Goal: Transaction & Acquisition: Purchase product/service

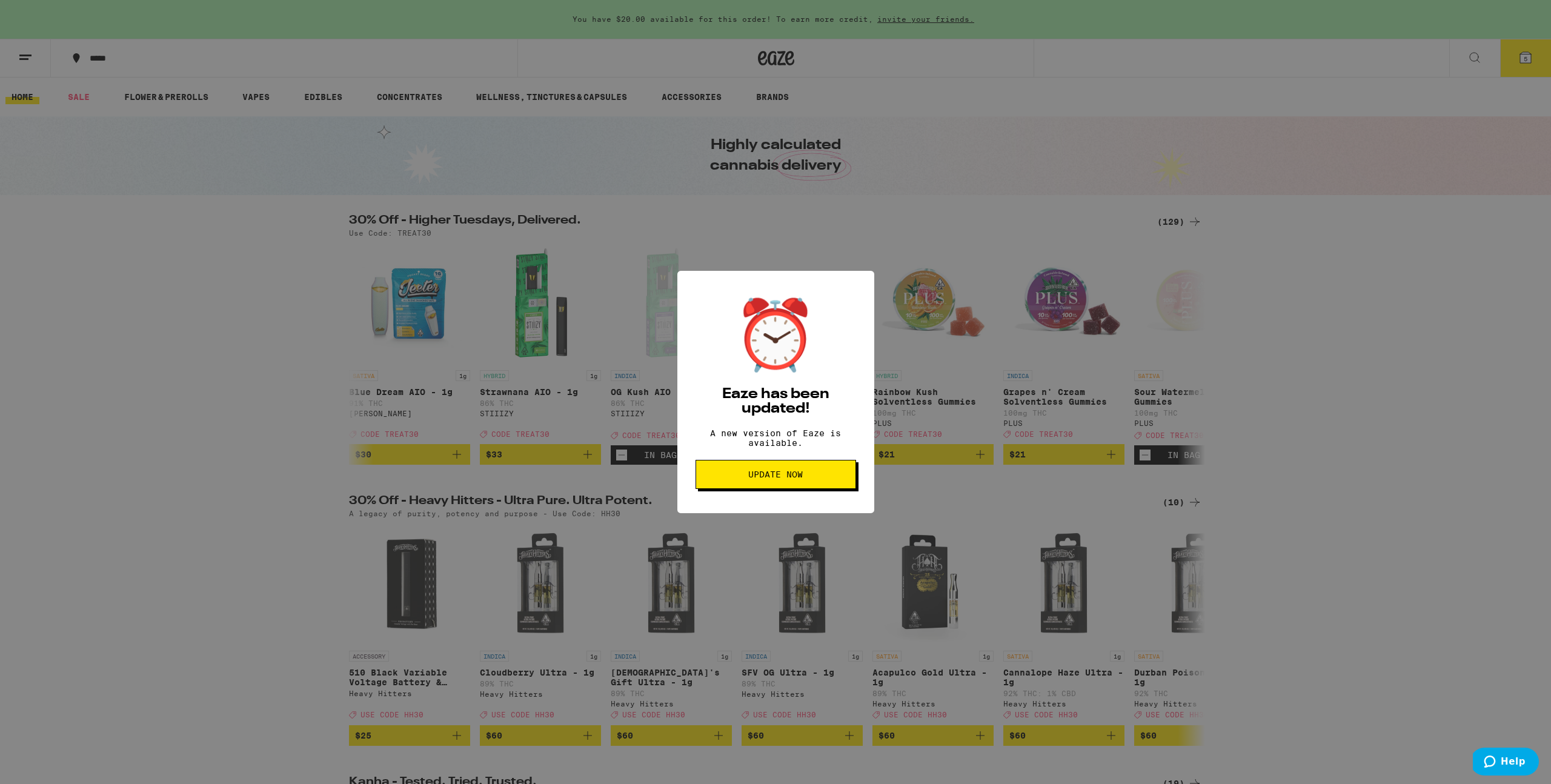
scroll to position [0, 8651]
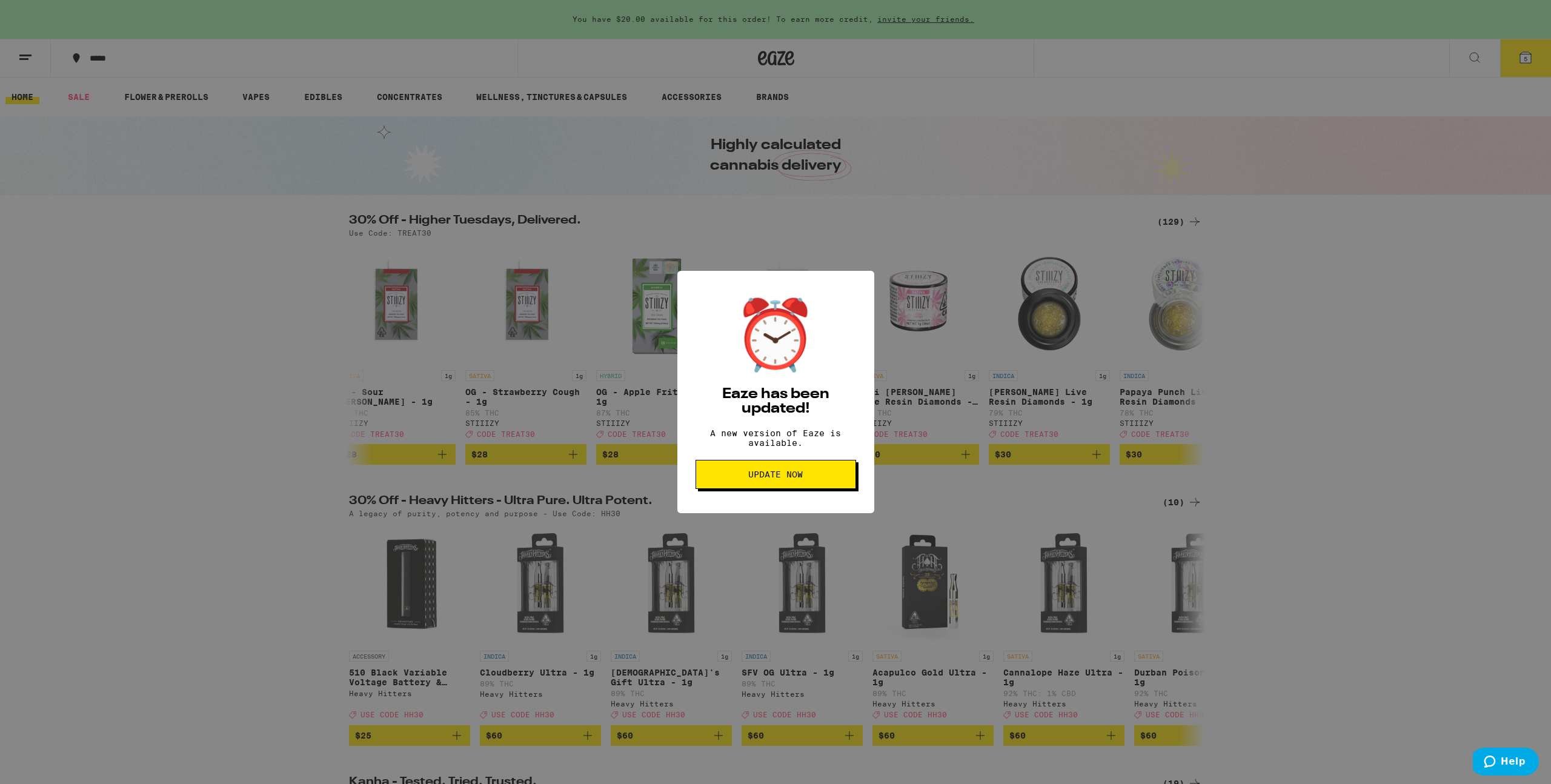
click at [830, 479] on span "Update Now" at bounding box center [776, 474] width 139 height 9
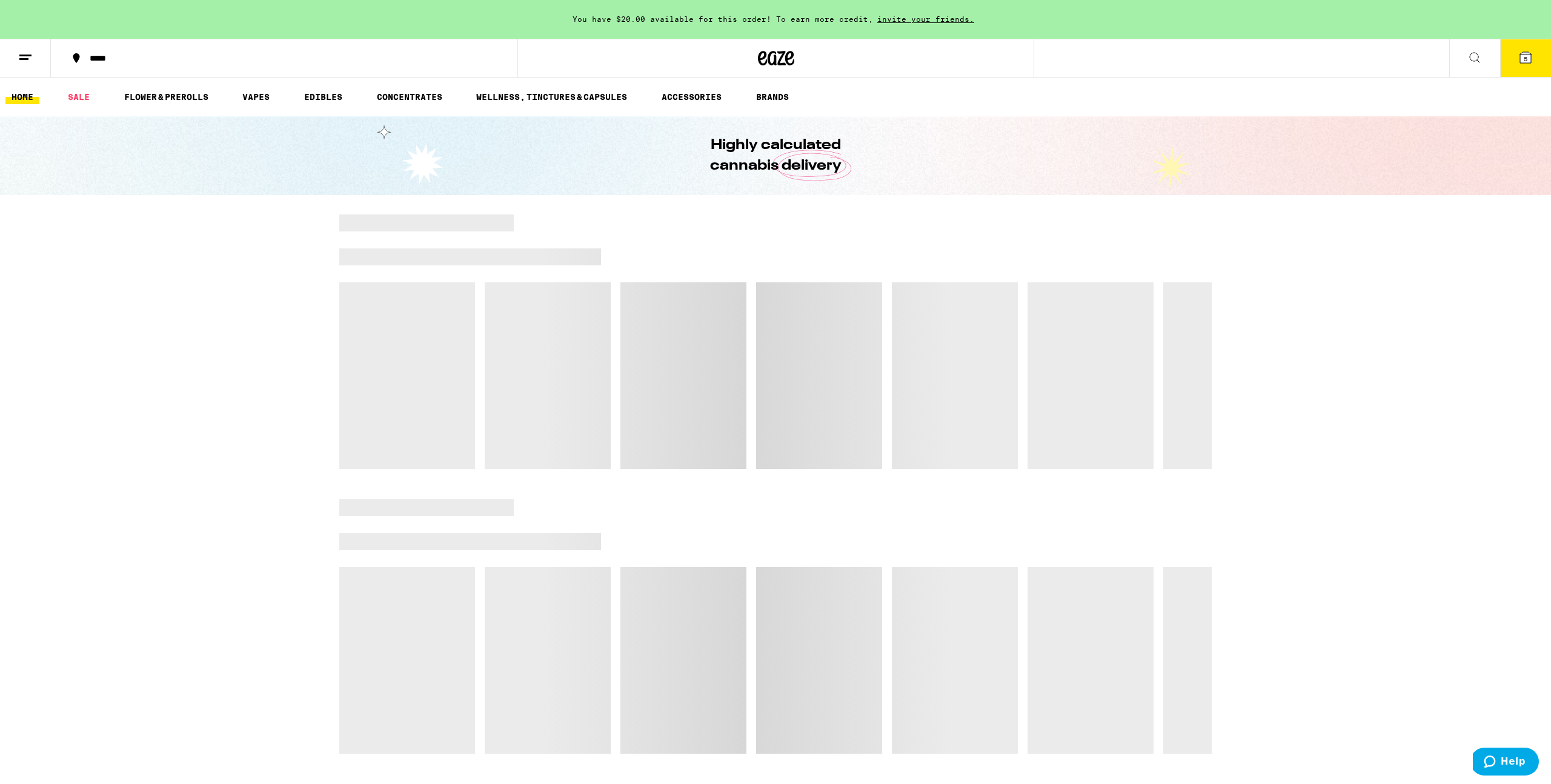
click at [1518, 60] on icon at bounding box center [1525, 58] width 15 height 15
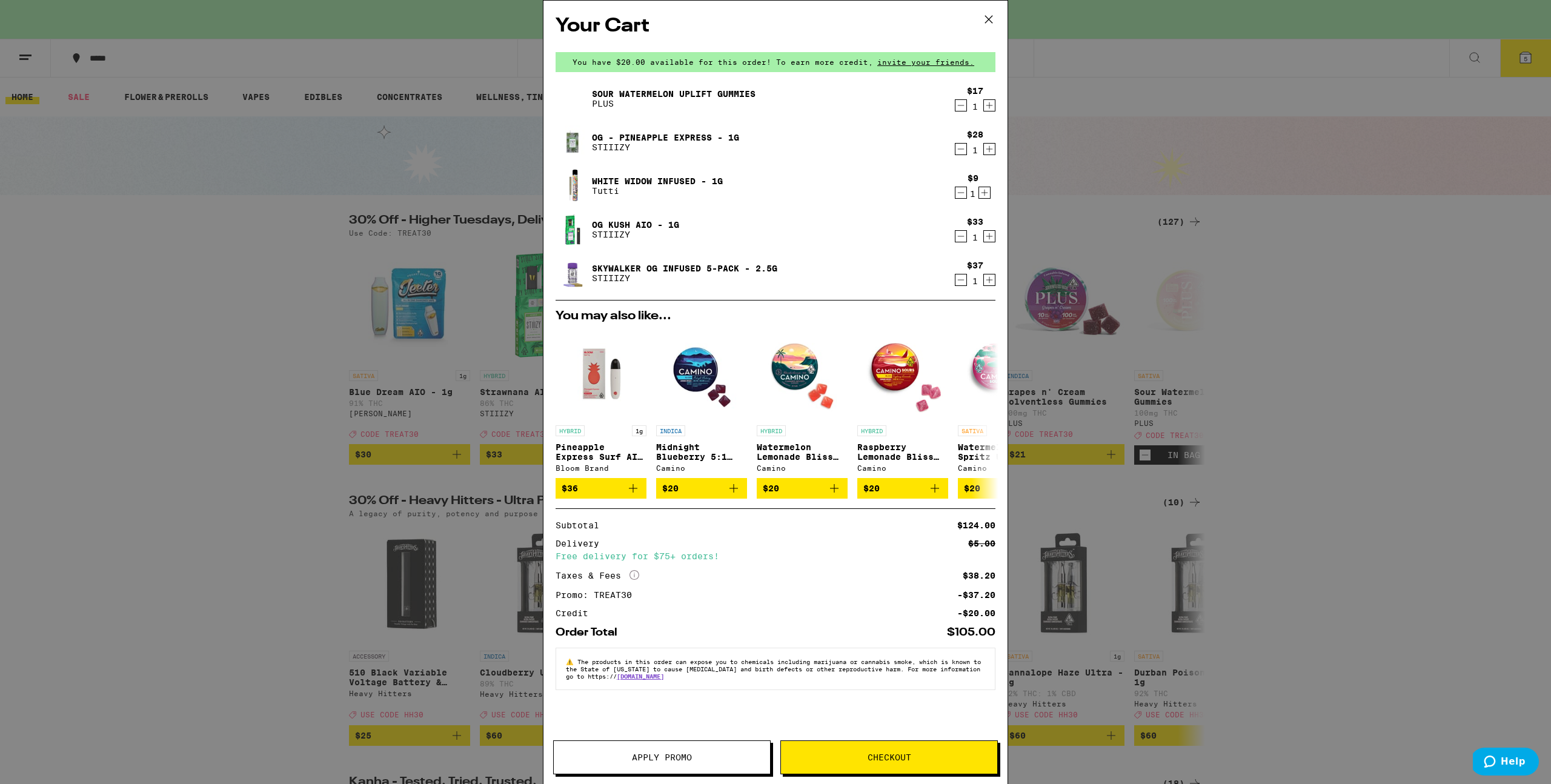
click at [964, 192] on icon "Decrement" at bounding box center [960, 192] width 11 height 15
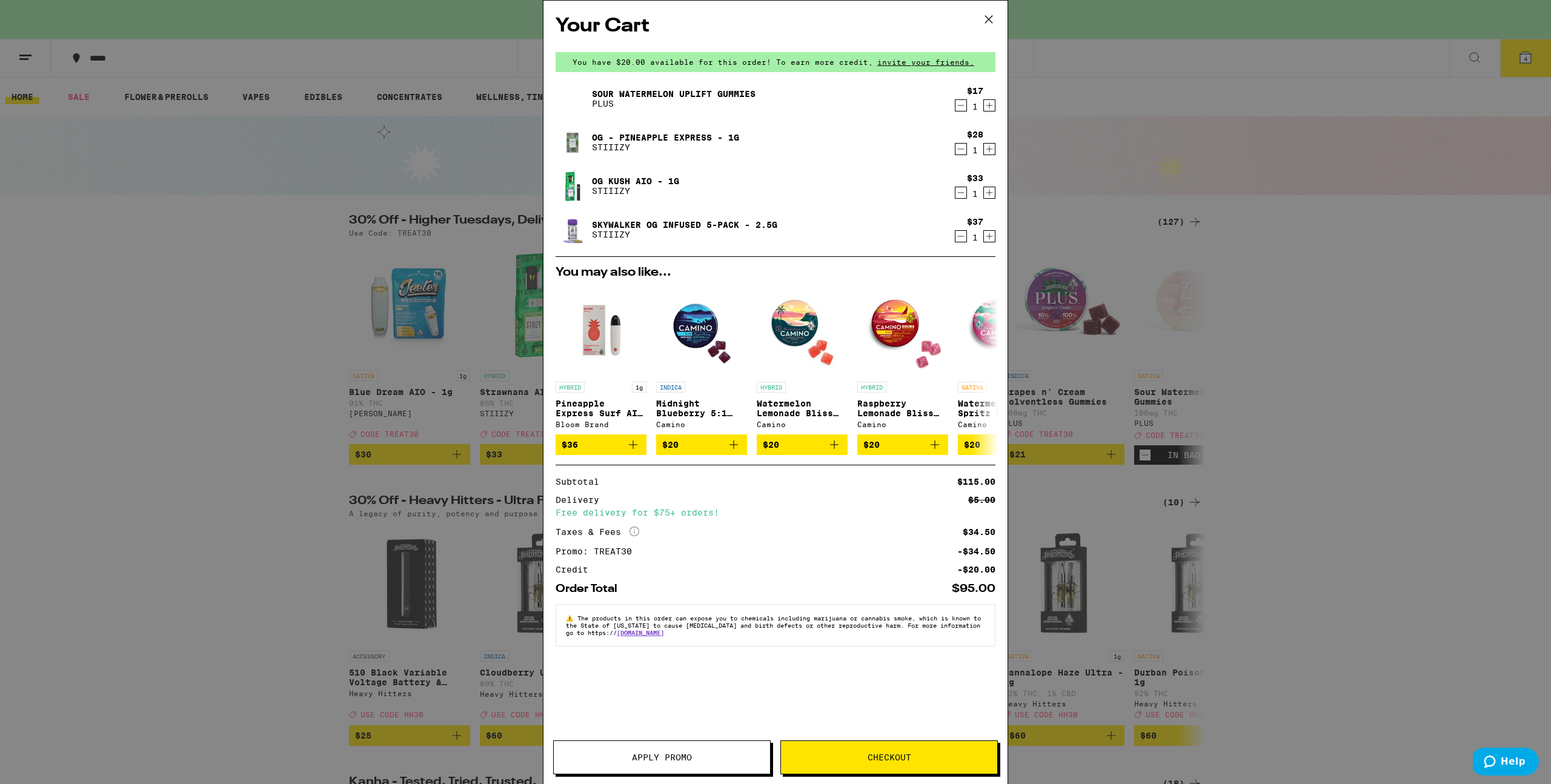
click at [1345, 319] on div "Your Cart You have $20.00 available for this order! To earn more credit, invite…" at bounding box center [776, 392] width 1551 height 784
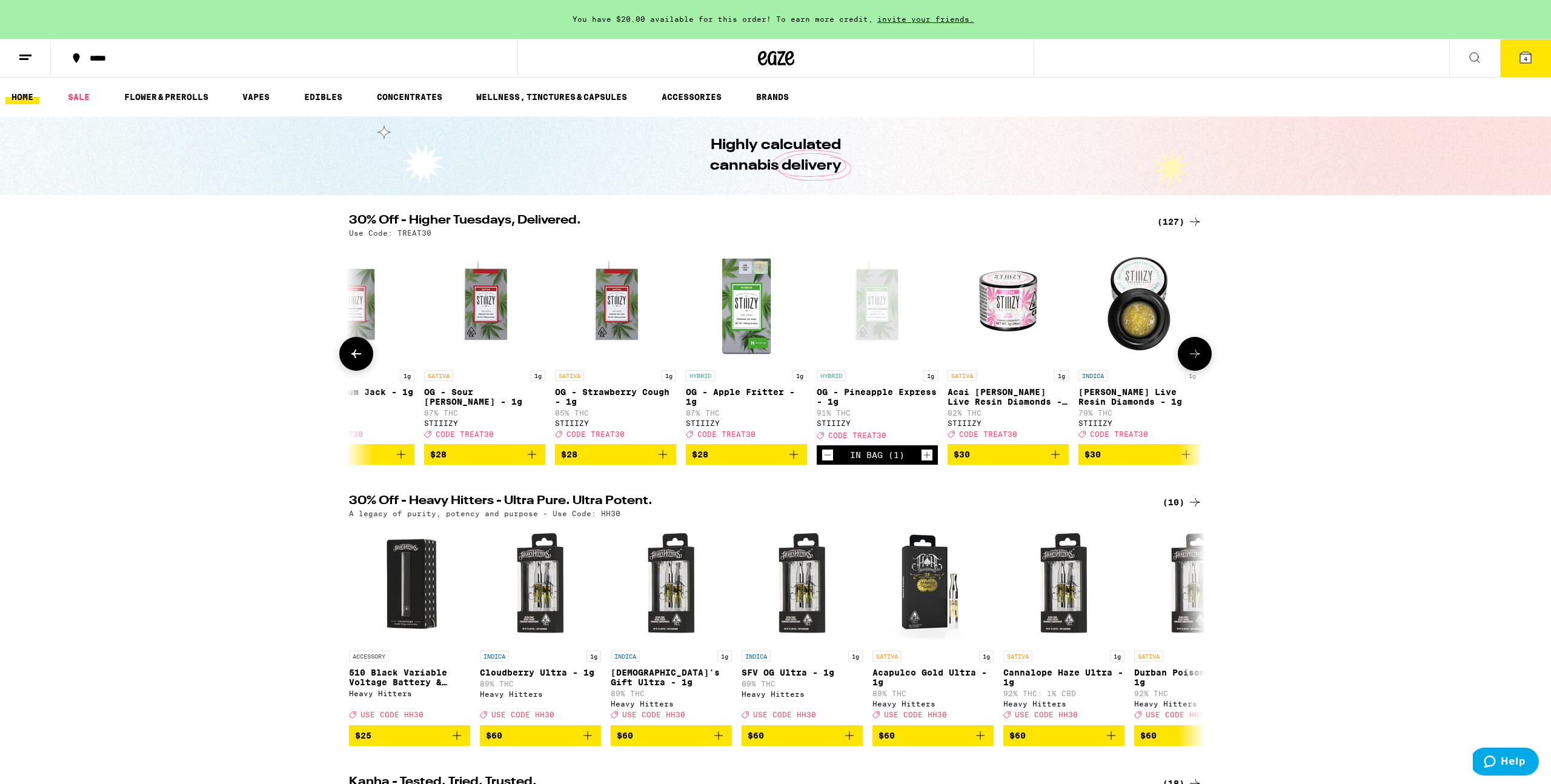
scroll to position [0, 8430]
click at [1531, 59] on icon at bounding box center [1525, 57] width 11 height 11
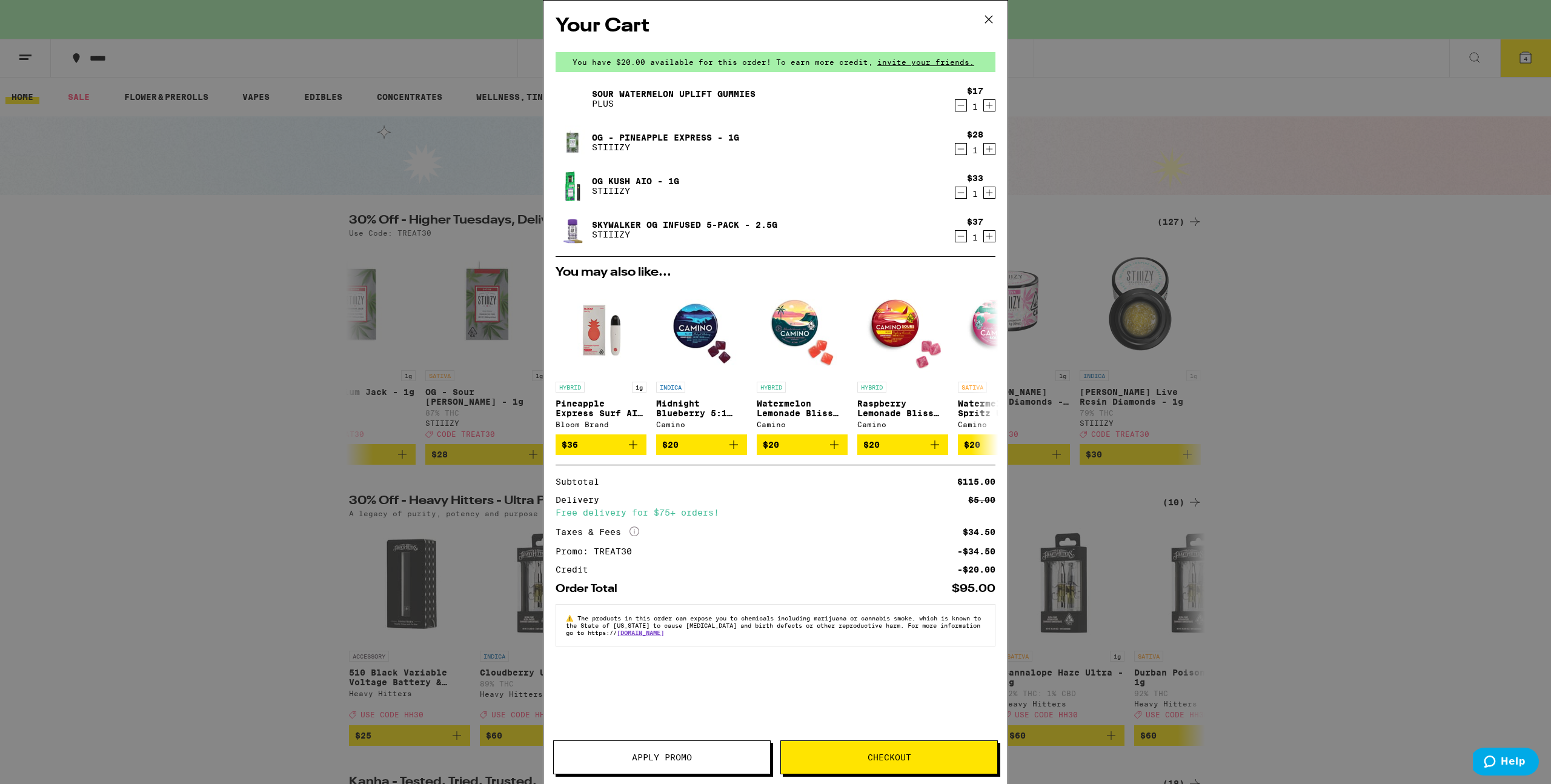
click at [962, 148] on icon "Decrement" at bounding box center [960, 148] width 11 height 15
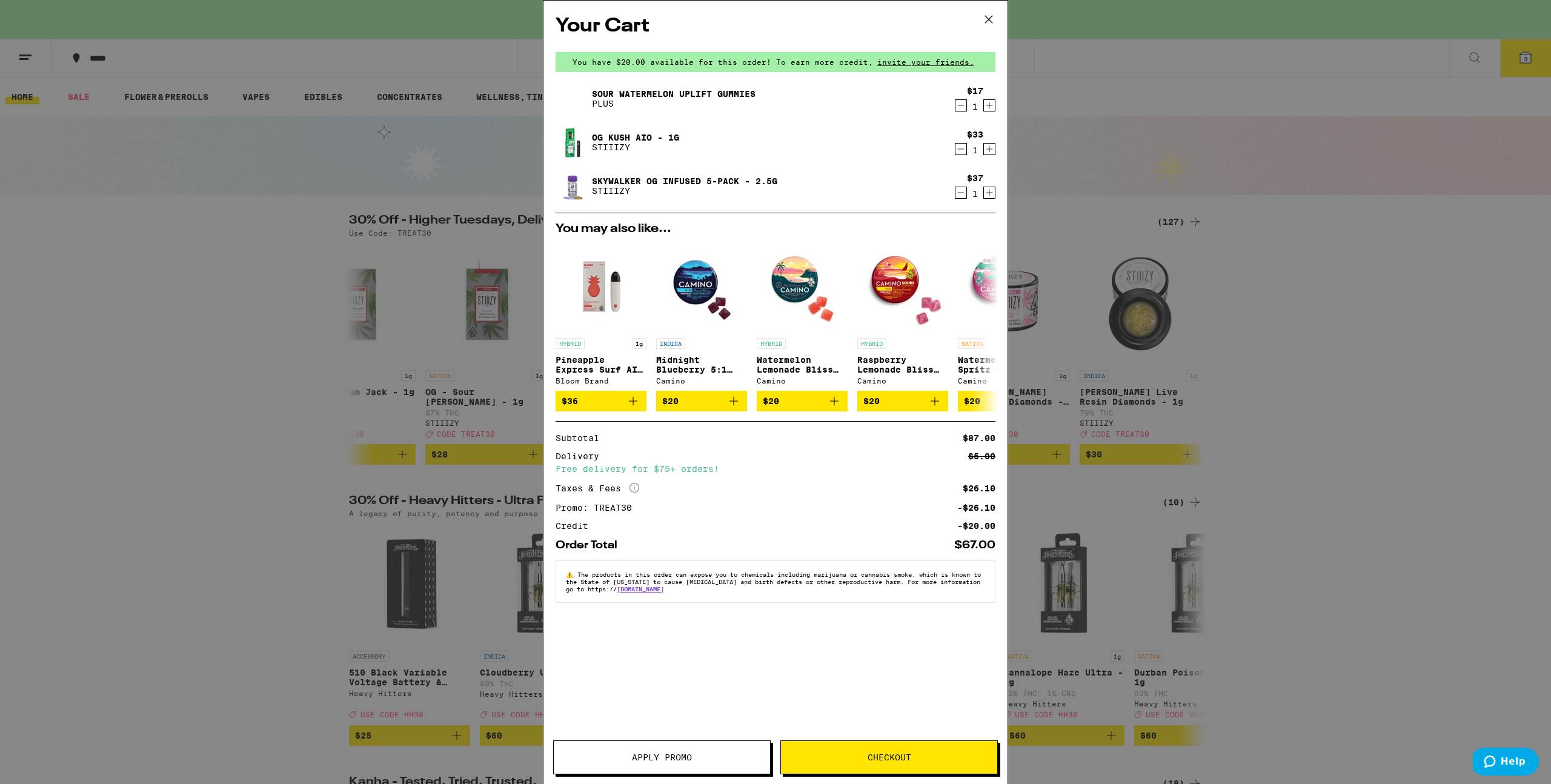
drag, startPoint x: 906, startPoint y: 755, endPoint x: 920, endPoint y: 672, distance: 84.2
click at [920, 672] on div "Your Cart You have $20.00 available for this order! To earn more credit, invite…" at bounding box center [775, 392] width 465 height 784
drag, startPoint x: 915, startPoint y: 758, endPoint x: 965, endPoint y: 576, distance: 188.7
click at [966, 575] on div "Your Cart You have $20.00 available for this order! To earn more credit, invite…" at bounding box center [775, 392] width 465 height 784
click at [924, 747] on button "Checkout" at bounding box center [889, 757] width 218 height 34
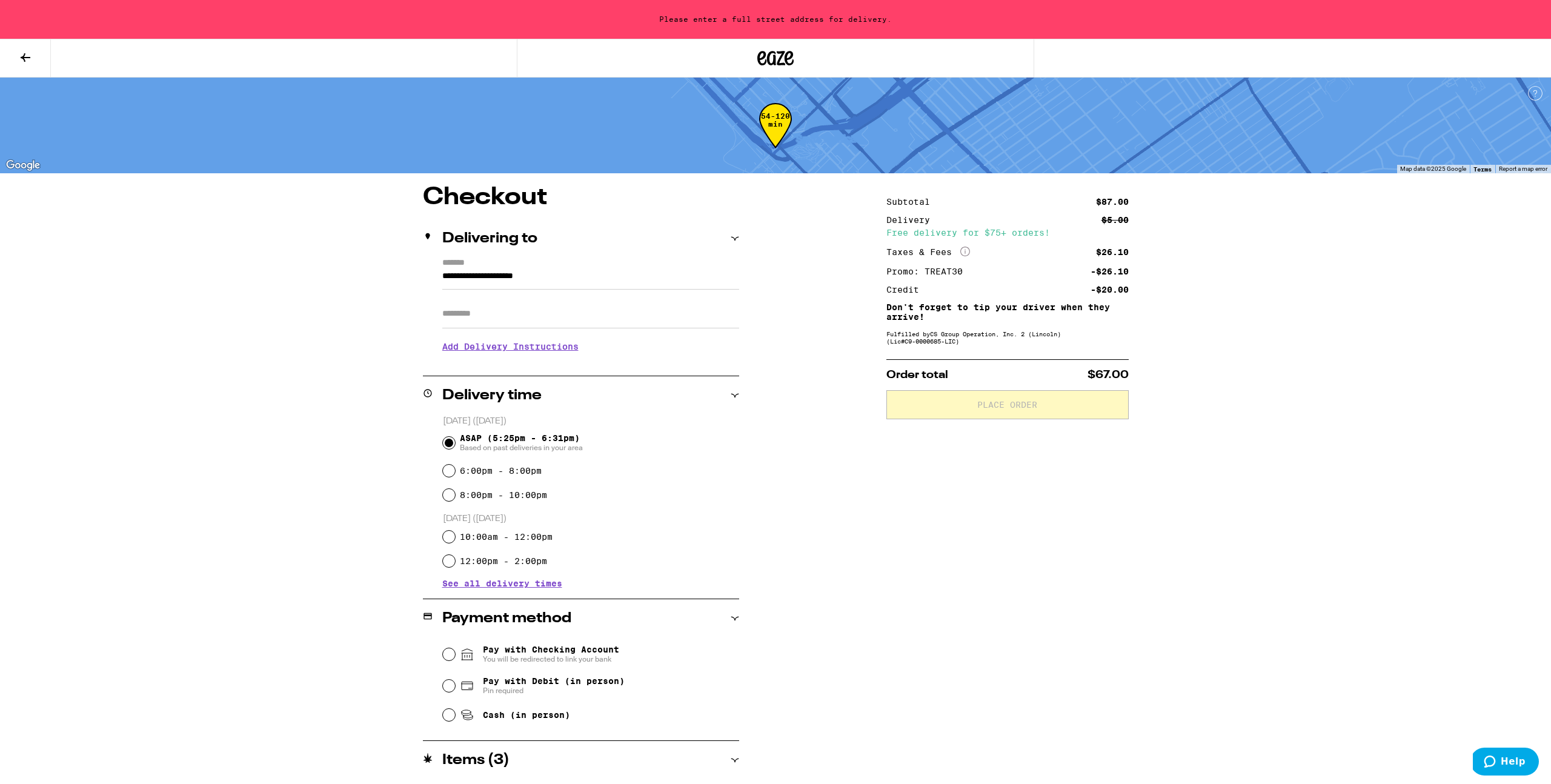
click at [585, 272] on input "**********" at bounding box center [590, 279] width 297 height 20
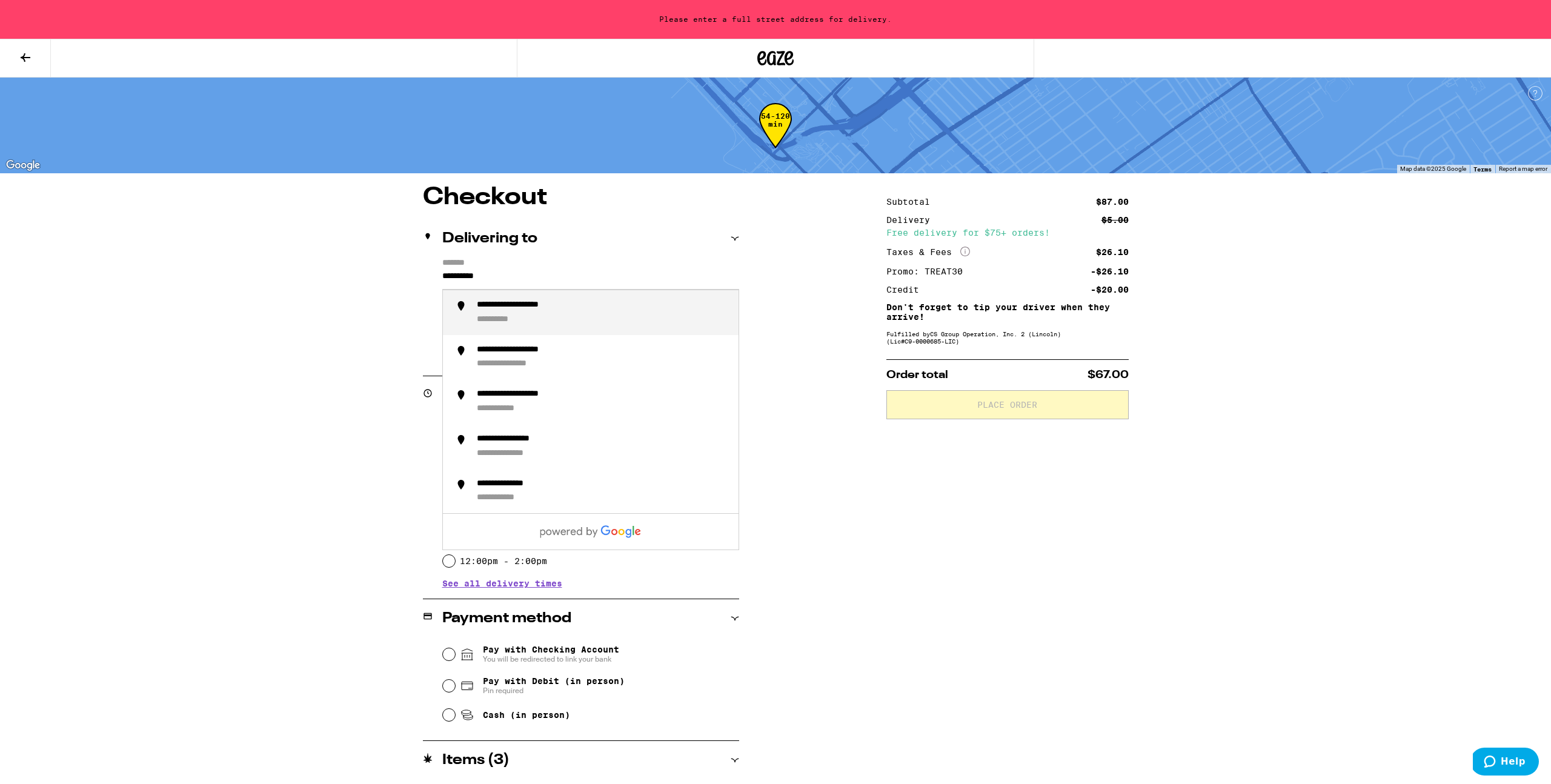
click at [640, 318] on div "**********" at bounding box center [603, 312] width 252 height 25
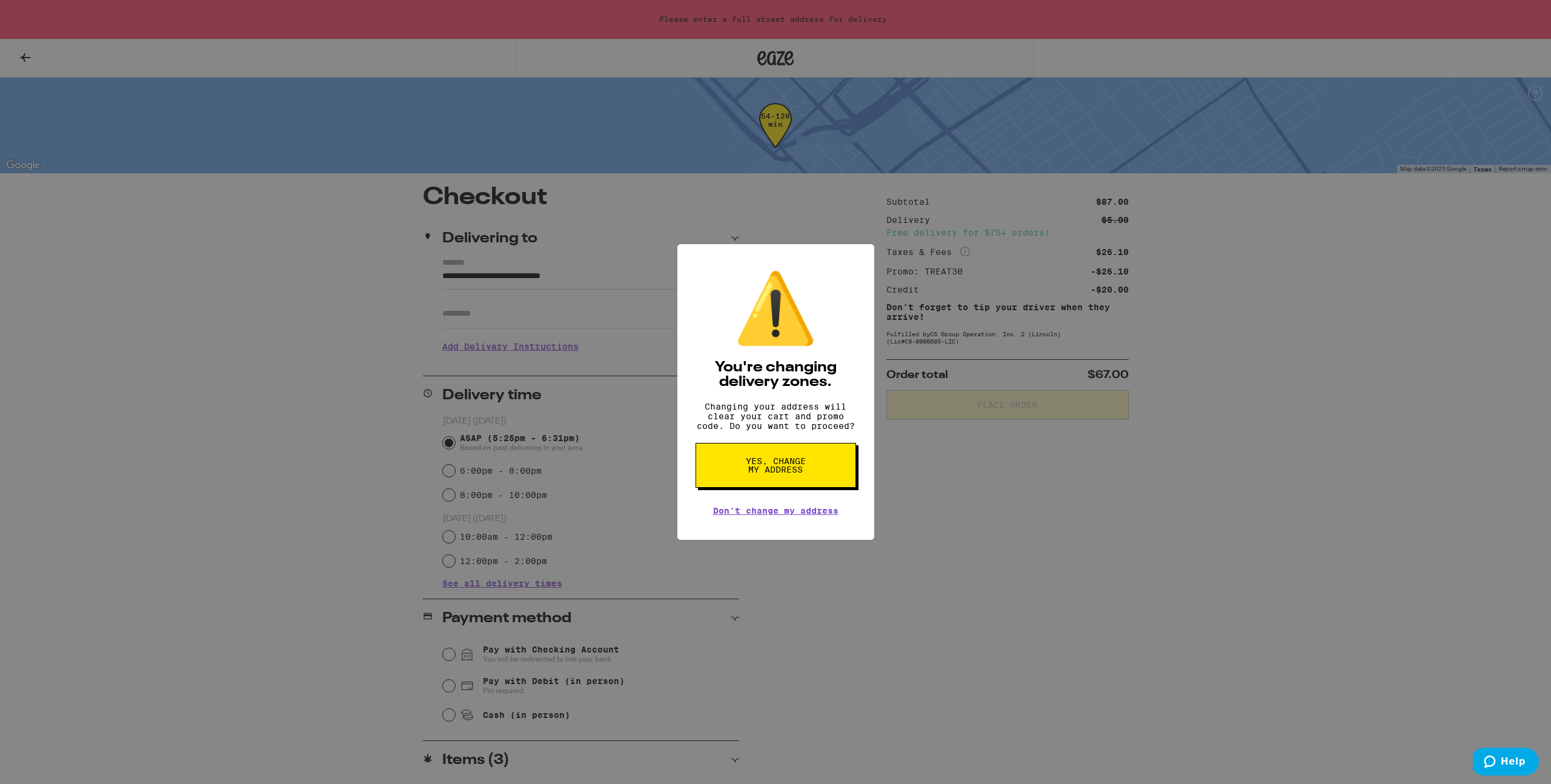
click at [776, 472] on span "Yes, change my address" at bounding box center [776, 464] width 62 height 17
type input "**********"
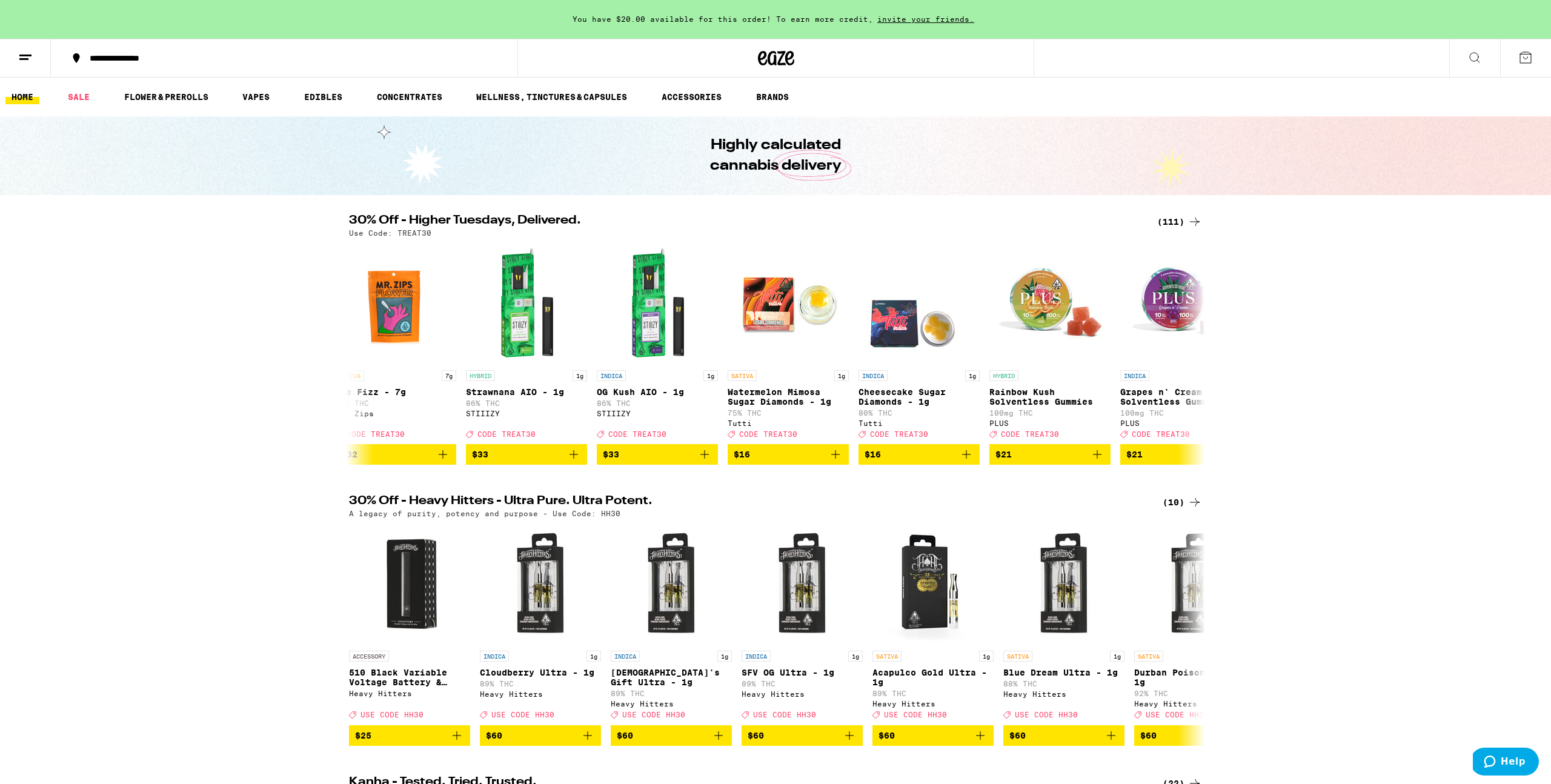
scroll to position [0, 11]
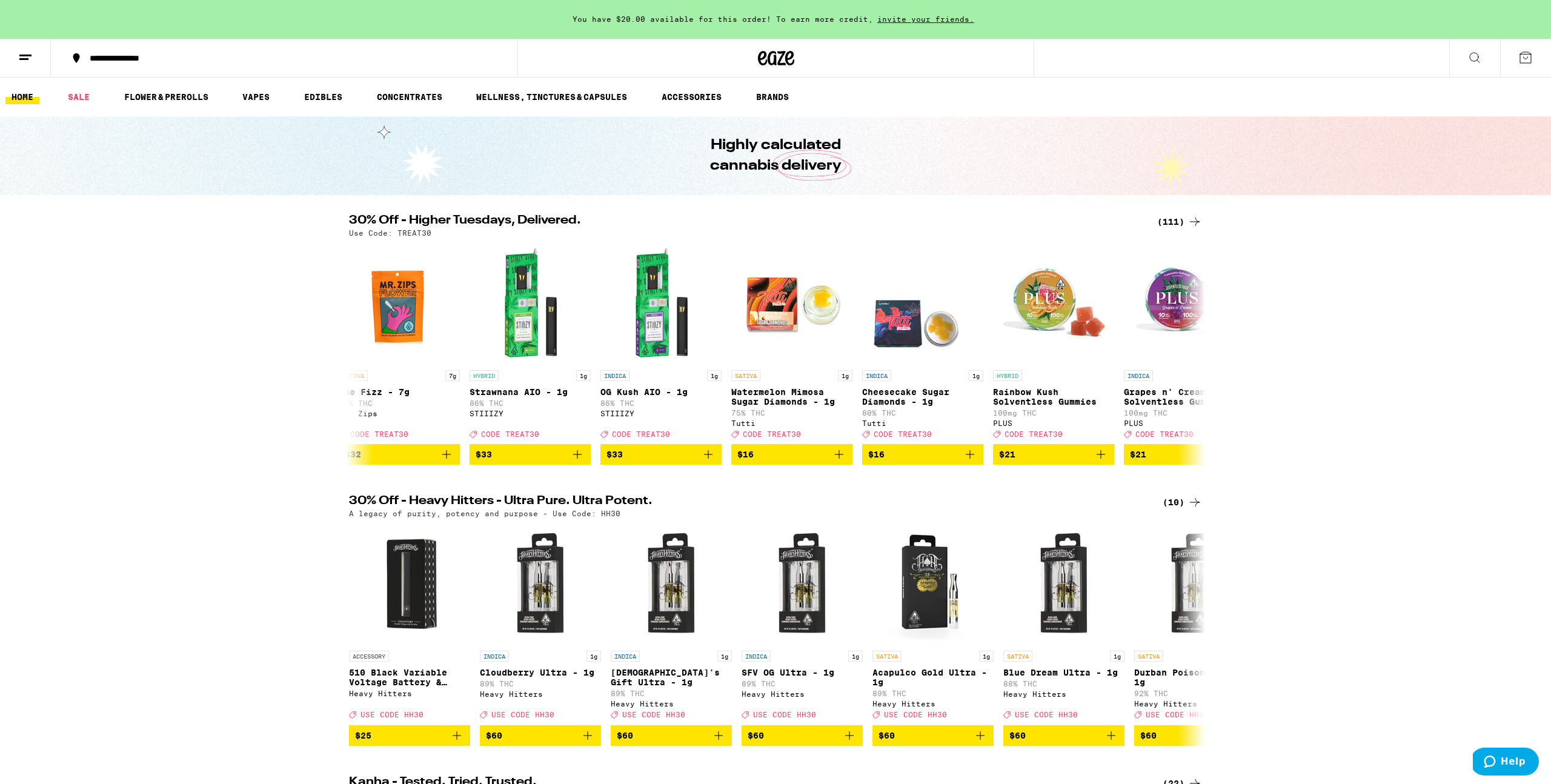
click at [711, 461] on icon "Add to bag" at bounding box center [708, 453] width 15 height 15
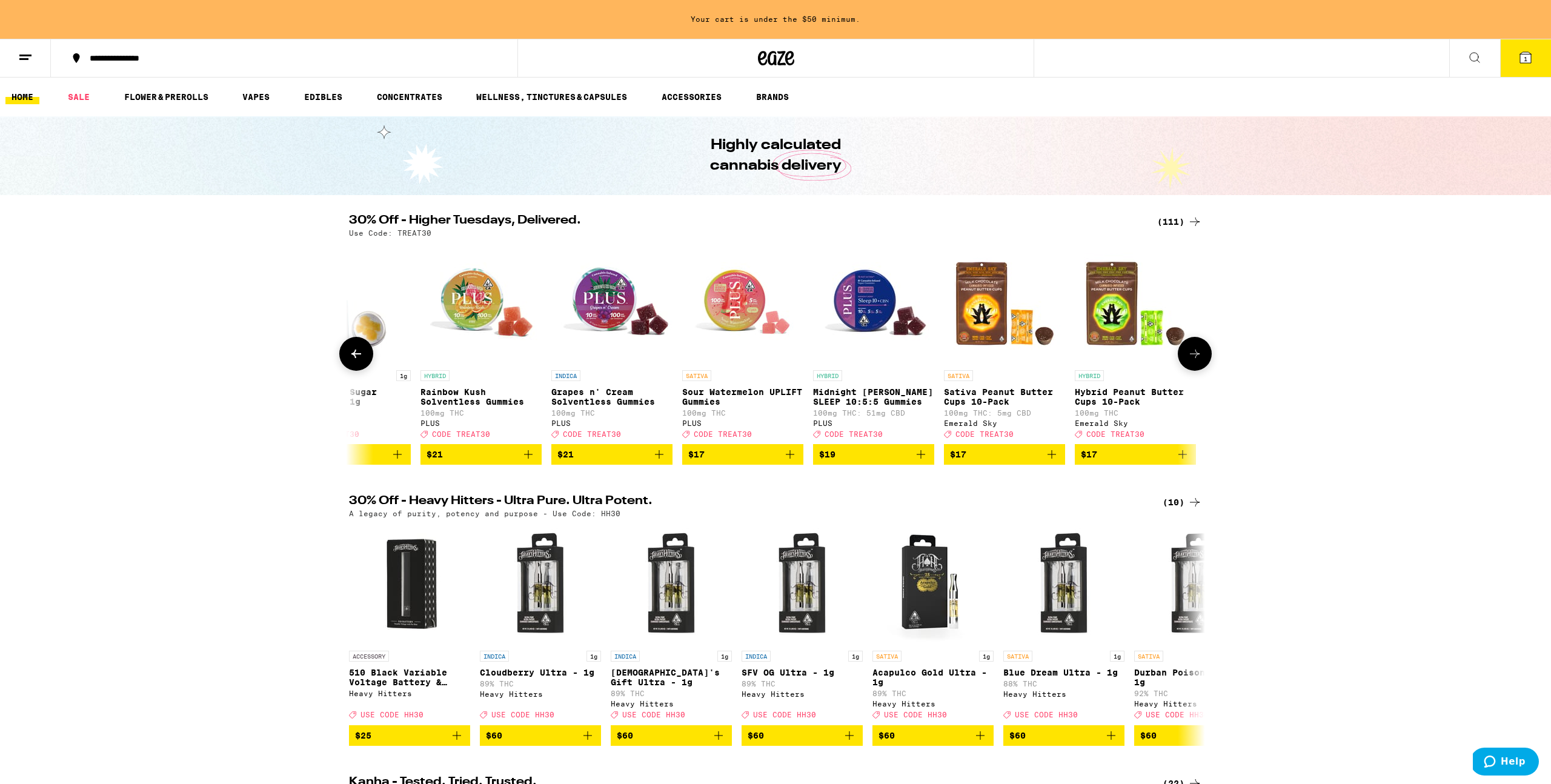
scroll to position [0, 605]
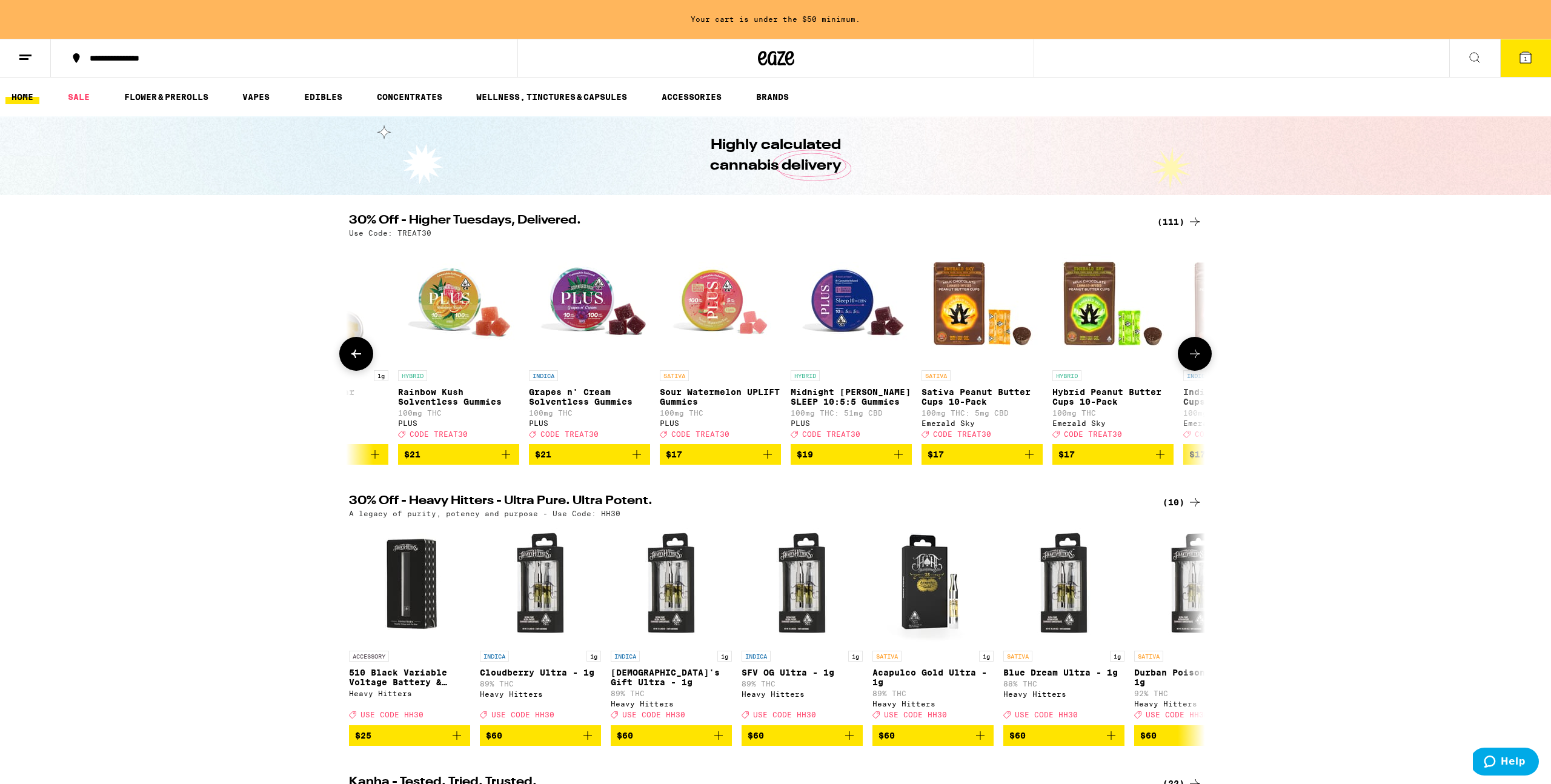
click at [772, 458] on icon "Add to bag" at bounding box center [768, 453] width 9 height 9
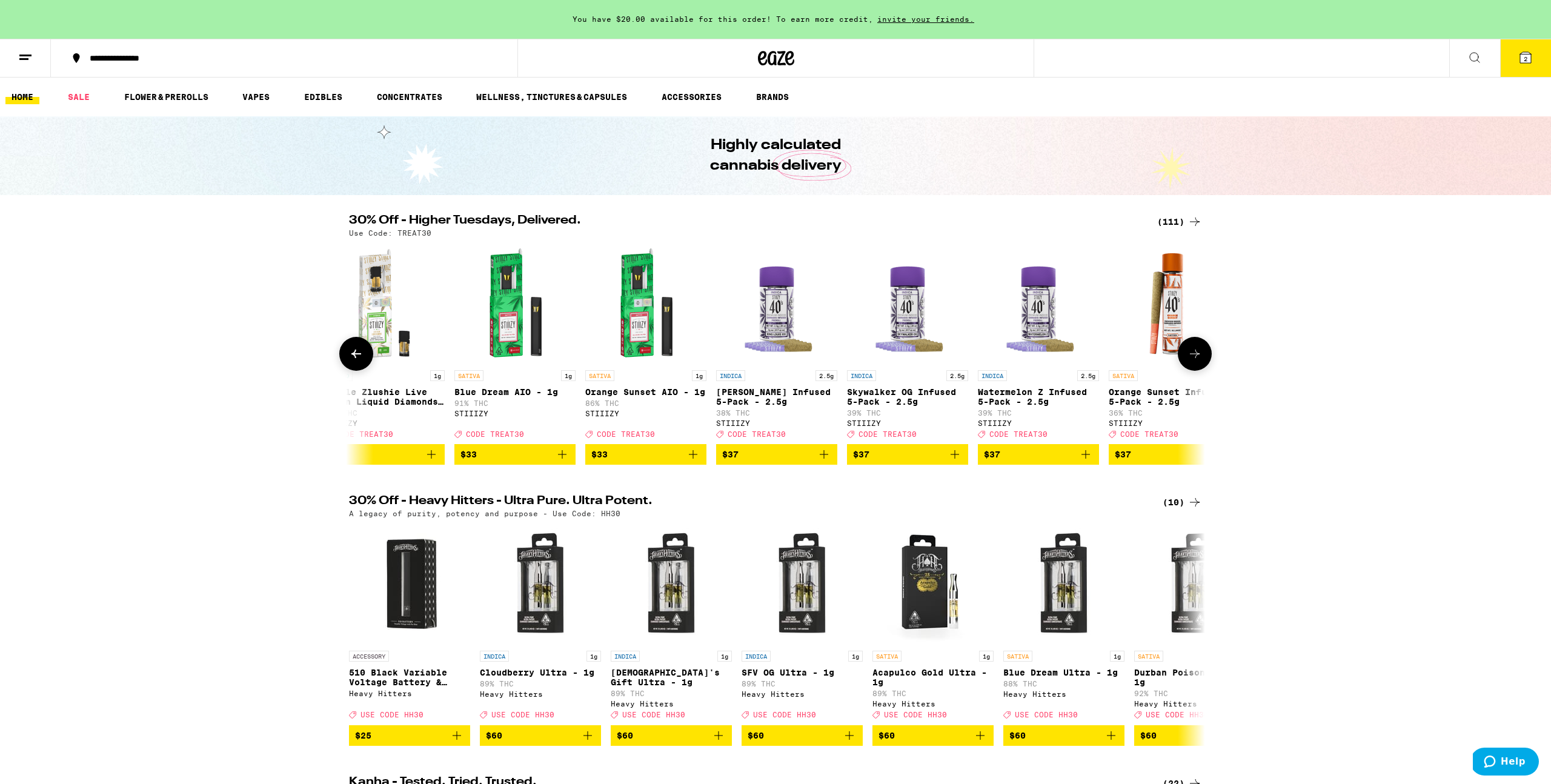
scroll to position [0, 9796]
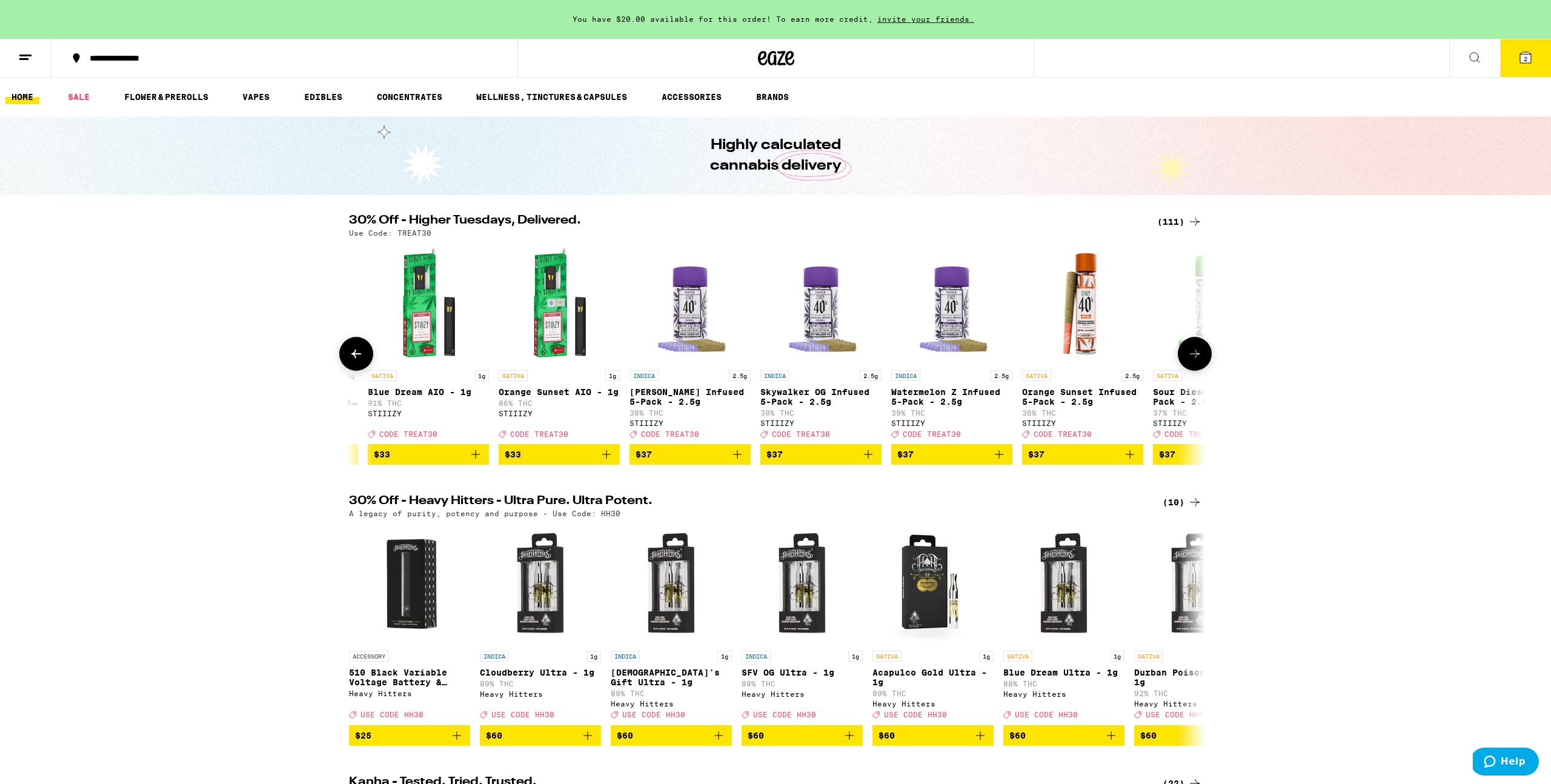
click at [737, 461] on icon "Add to bag" at bounding box center [736, 453] width 15 height 15
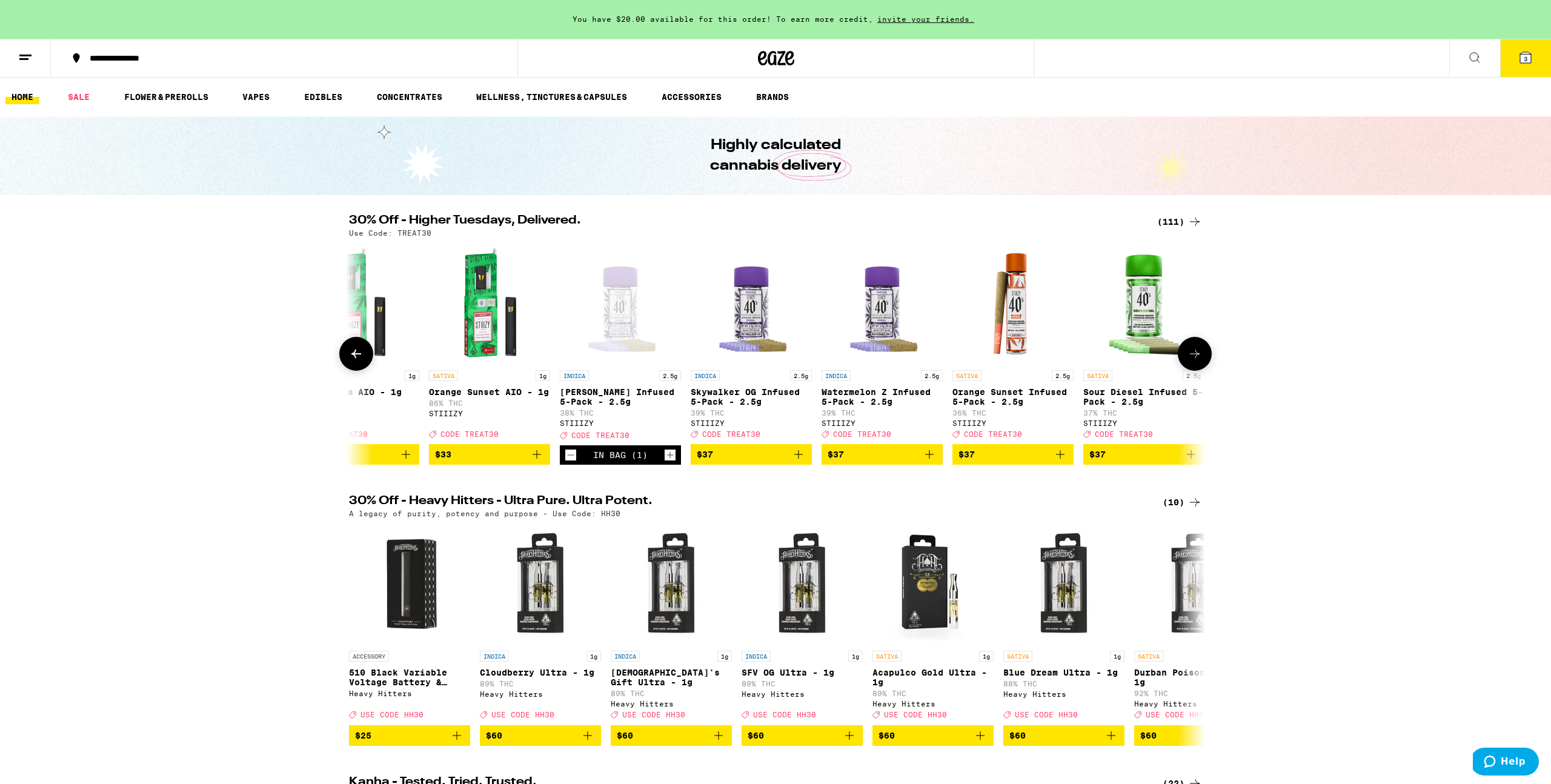
scroll to position [0, 9883]
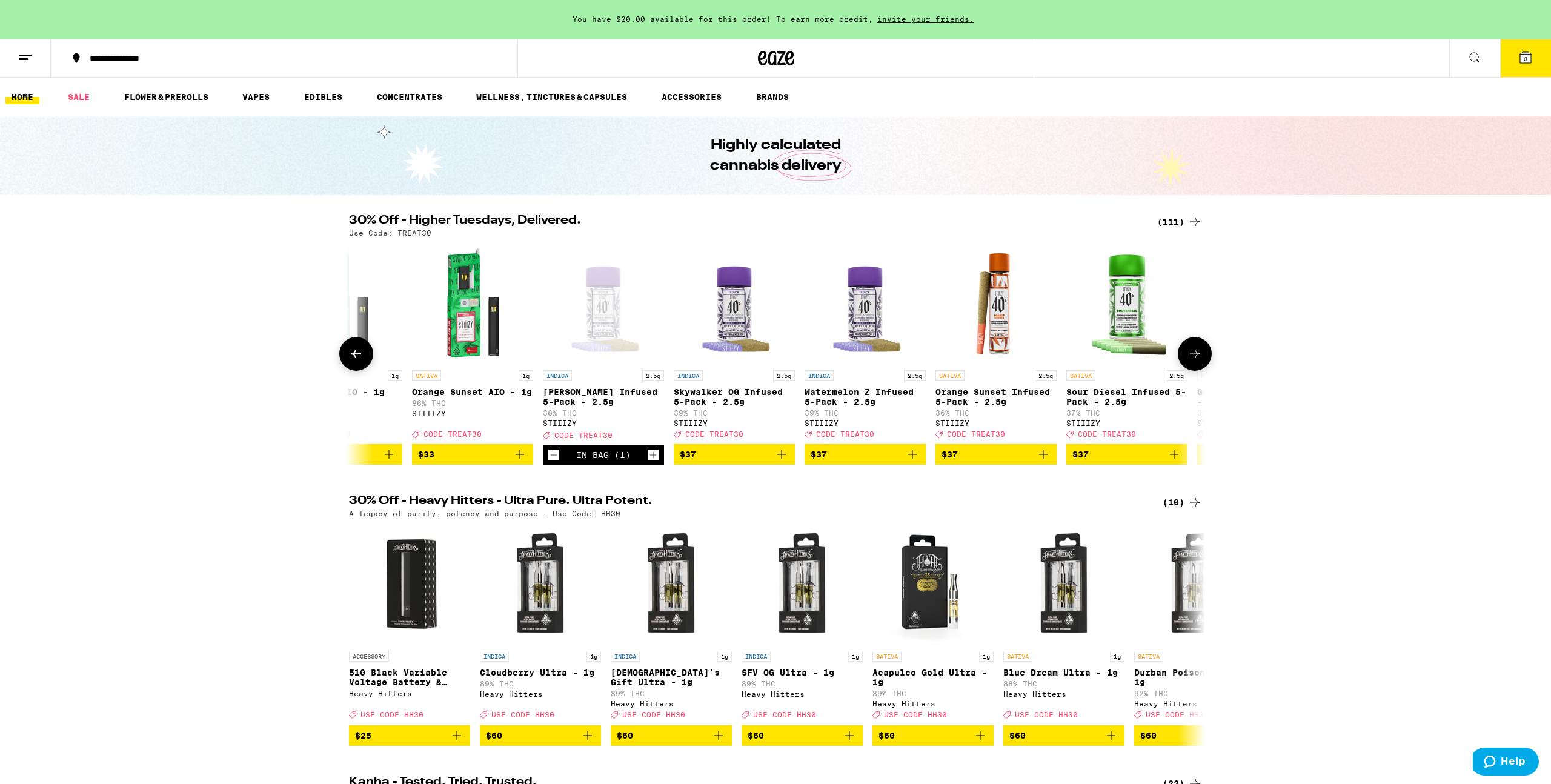
click at [555, 462] on icon "Decrement" at bounding box center [553, 454] width 11 height 15
click at [781, 458] on icon "Add to bag" at bounding box center [781, 453] width 9 height 9
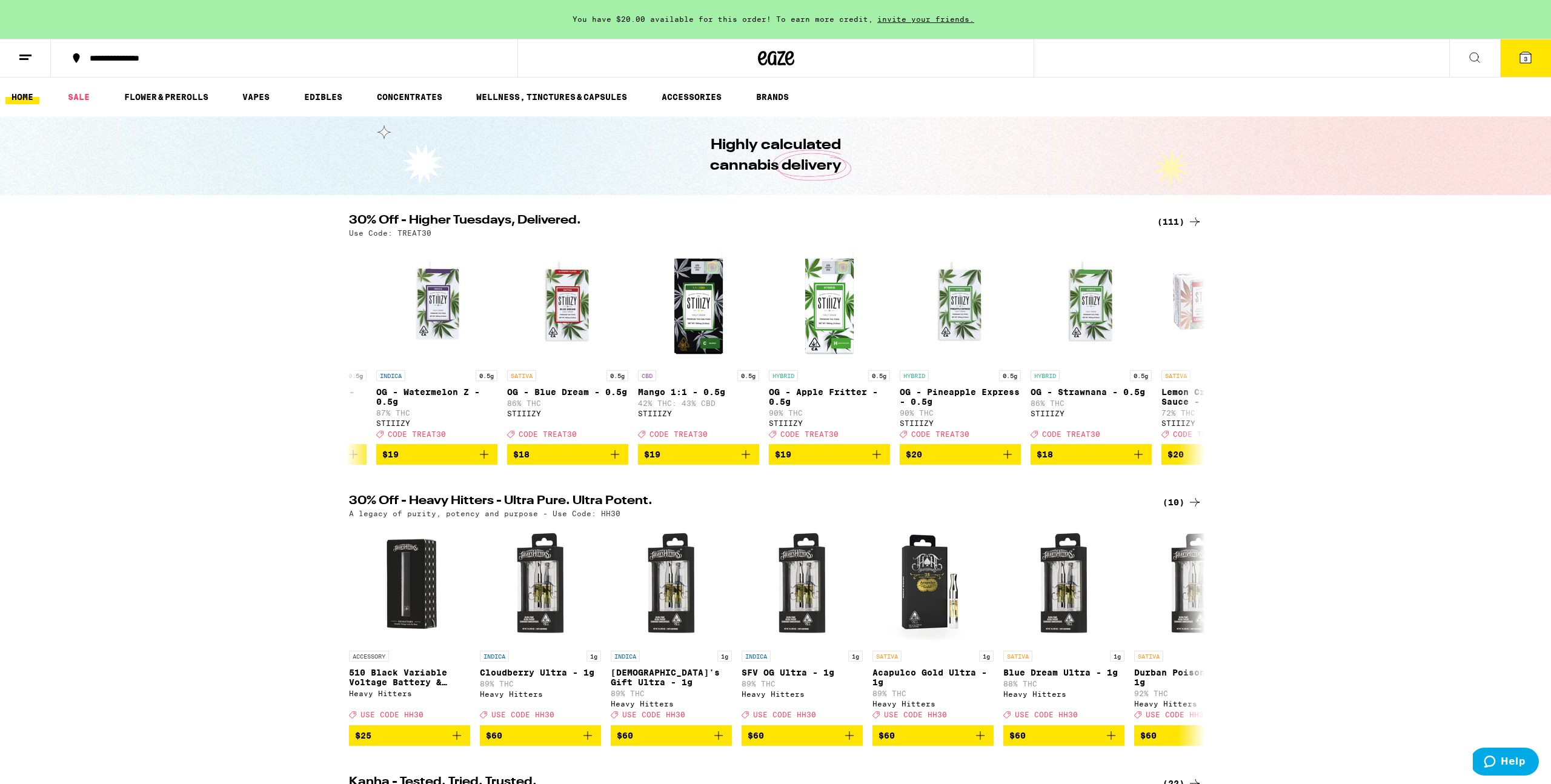
scroll to position [0, 4945]
click at [1537, 57] on button "3" at bounding box center [1526, 58] width 51 height 38
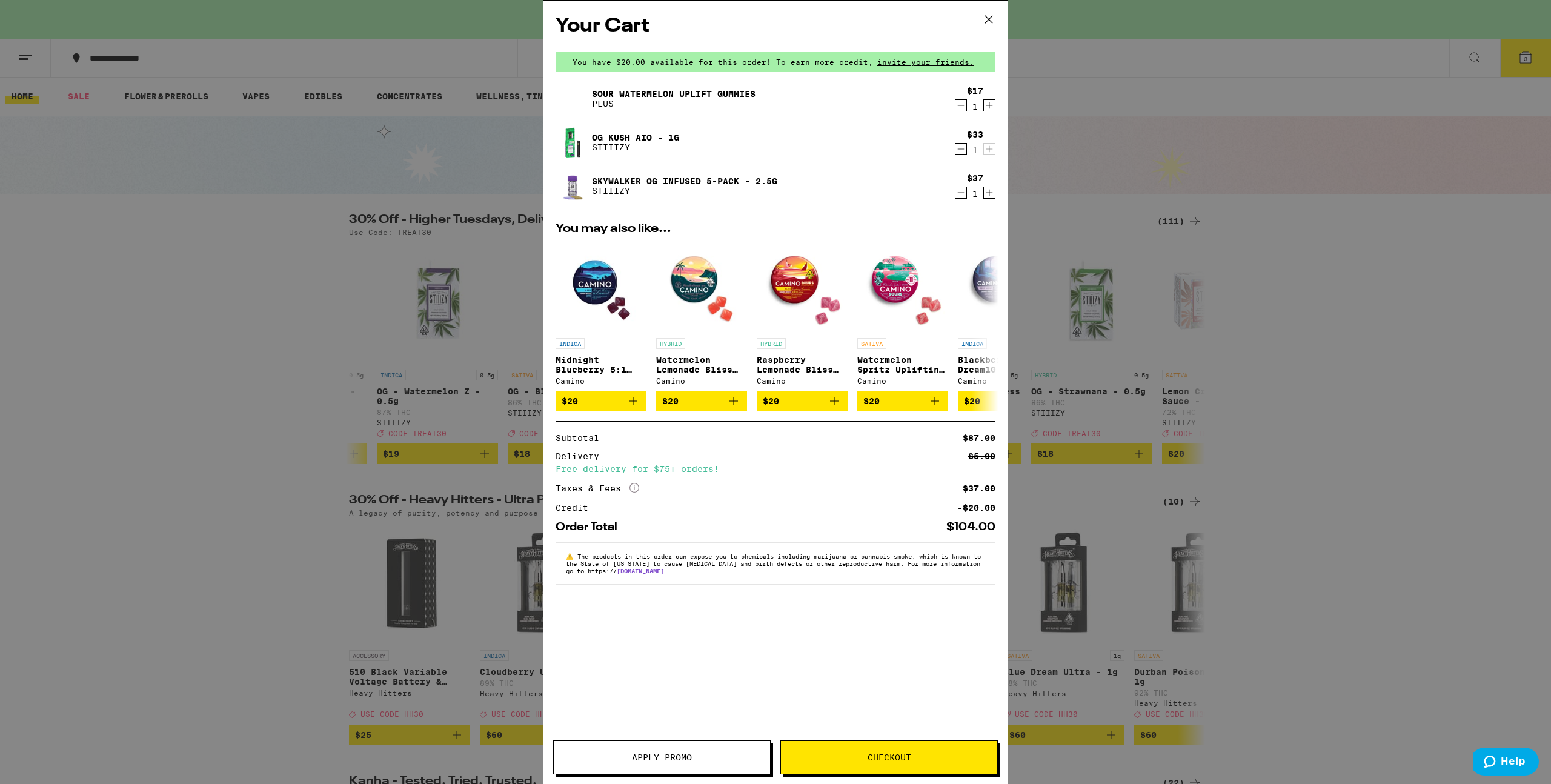
click at [724, 752] on button "Apply Promo" at bounding box center [661, 757] width 218 height 34
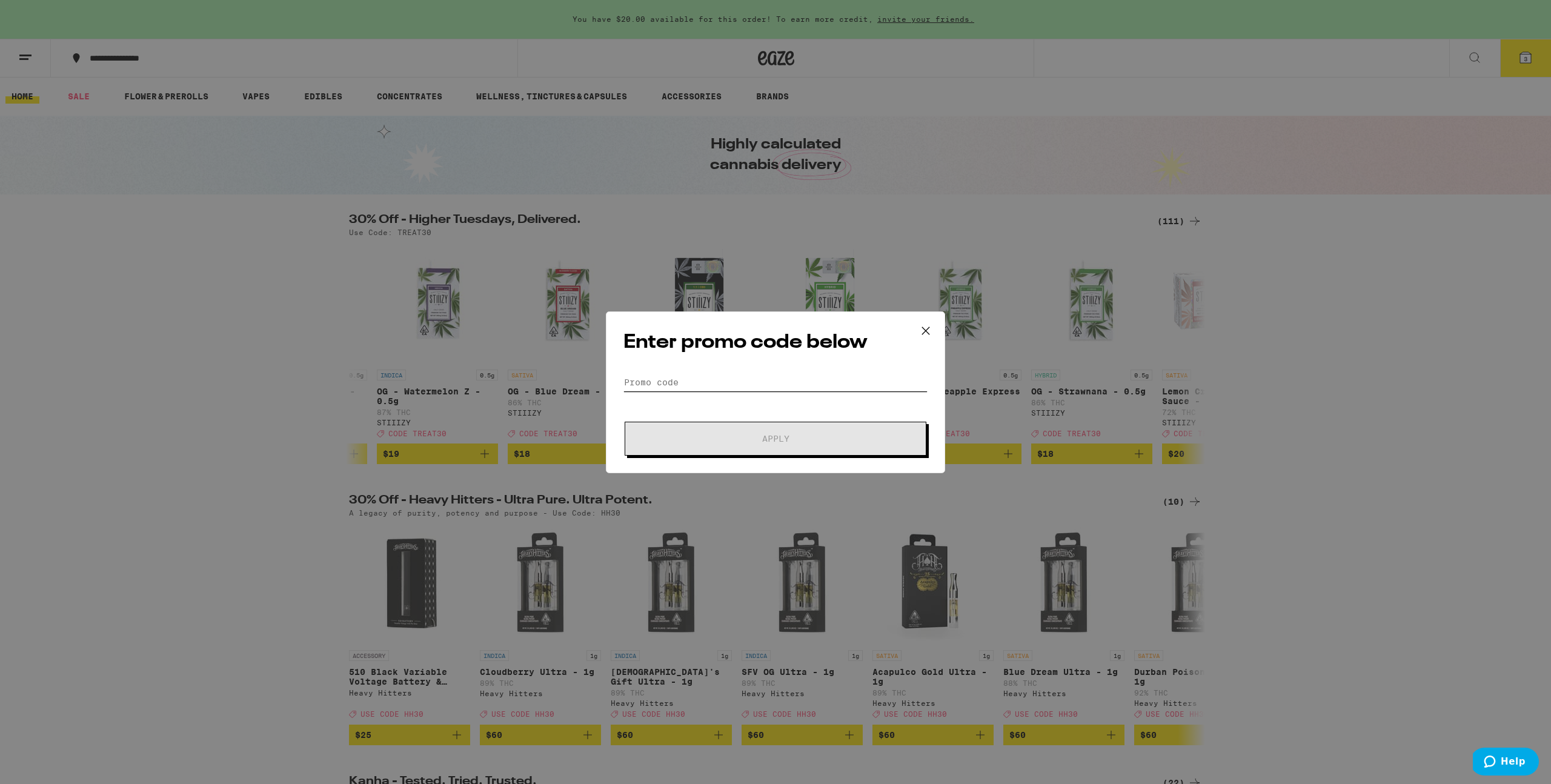
click at [718, 382] on input "Promo Code" at bounding box center [776, 382] width 304 height 19
type input "treat30"
click at [729, 426] on button "Apply" at bounding box center [775, 438] width 301 height 34
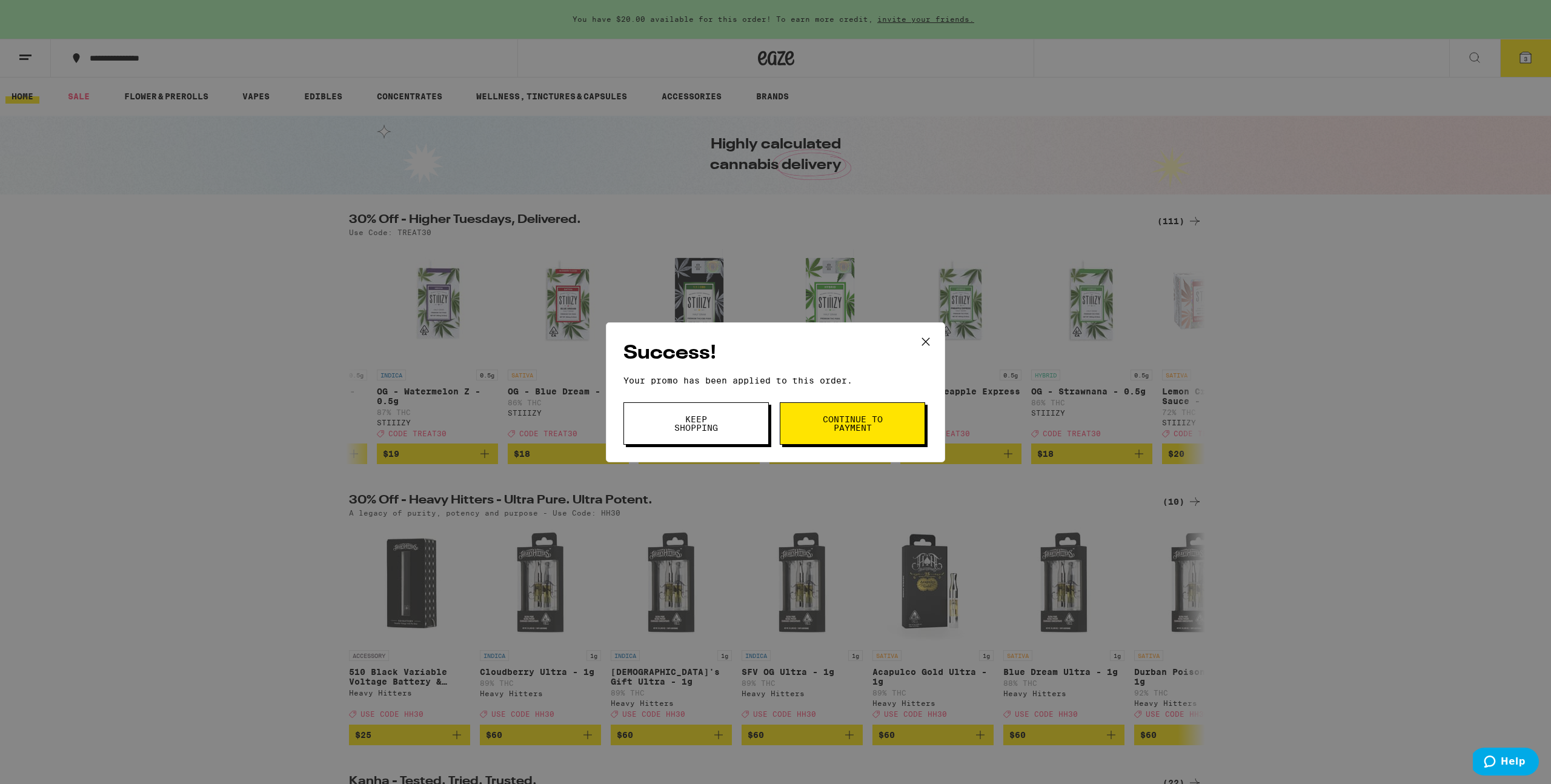
click at [902, 426] on button "Continue to payment" at bounding box center [852, 422] width 145 height 42
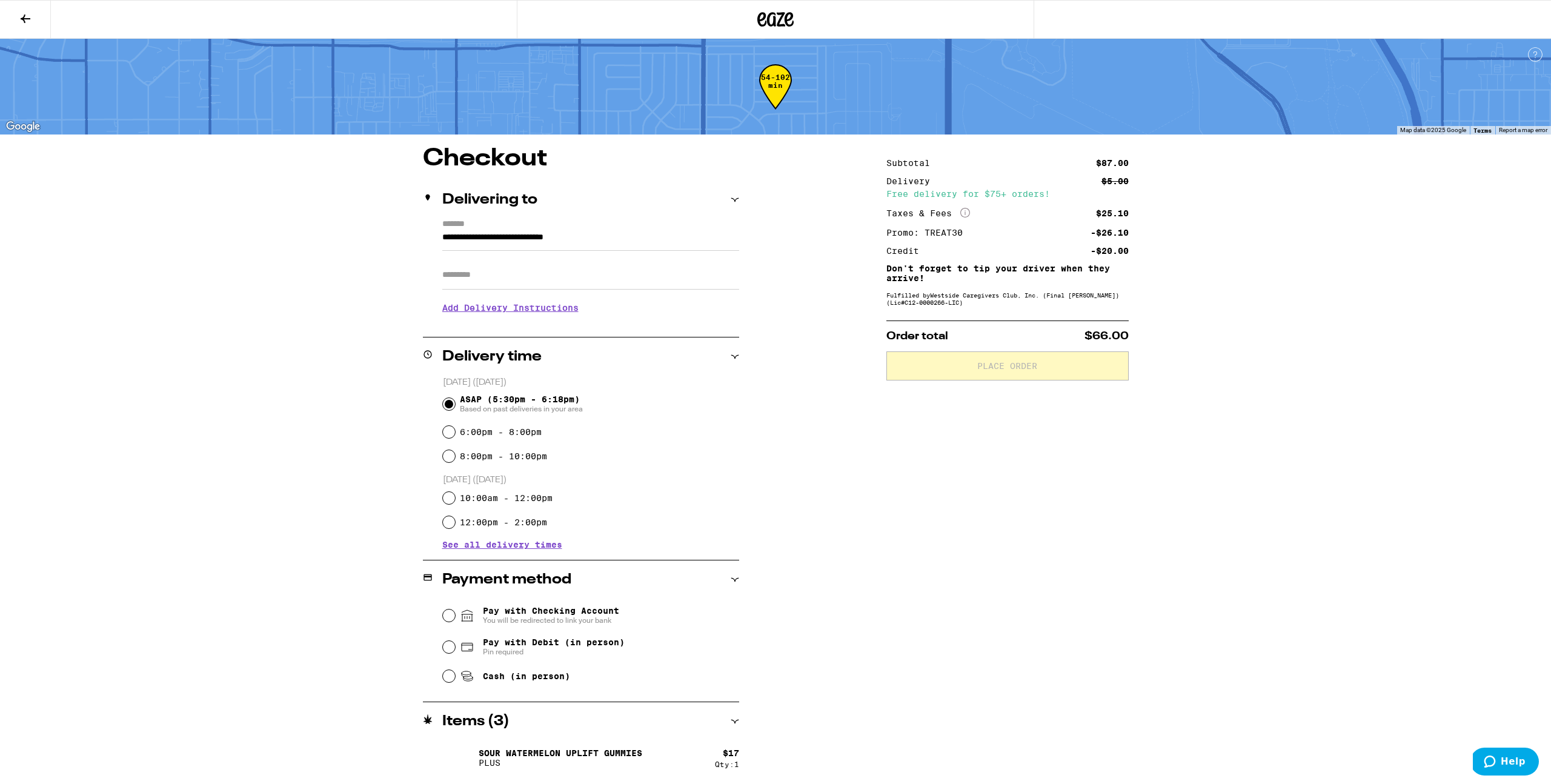
click at [768, 376] on div "**********" at bounding box center [776, 509] width 872 height 725
click at [452, 436] on input "6:00pm - 8:00pm" at bounding box center [449, 432] width 12 height 12
radio input "true"
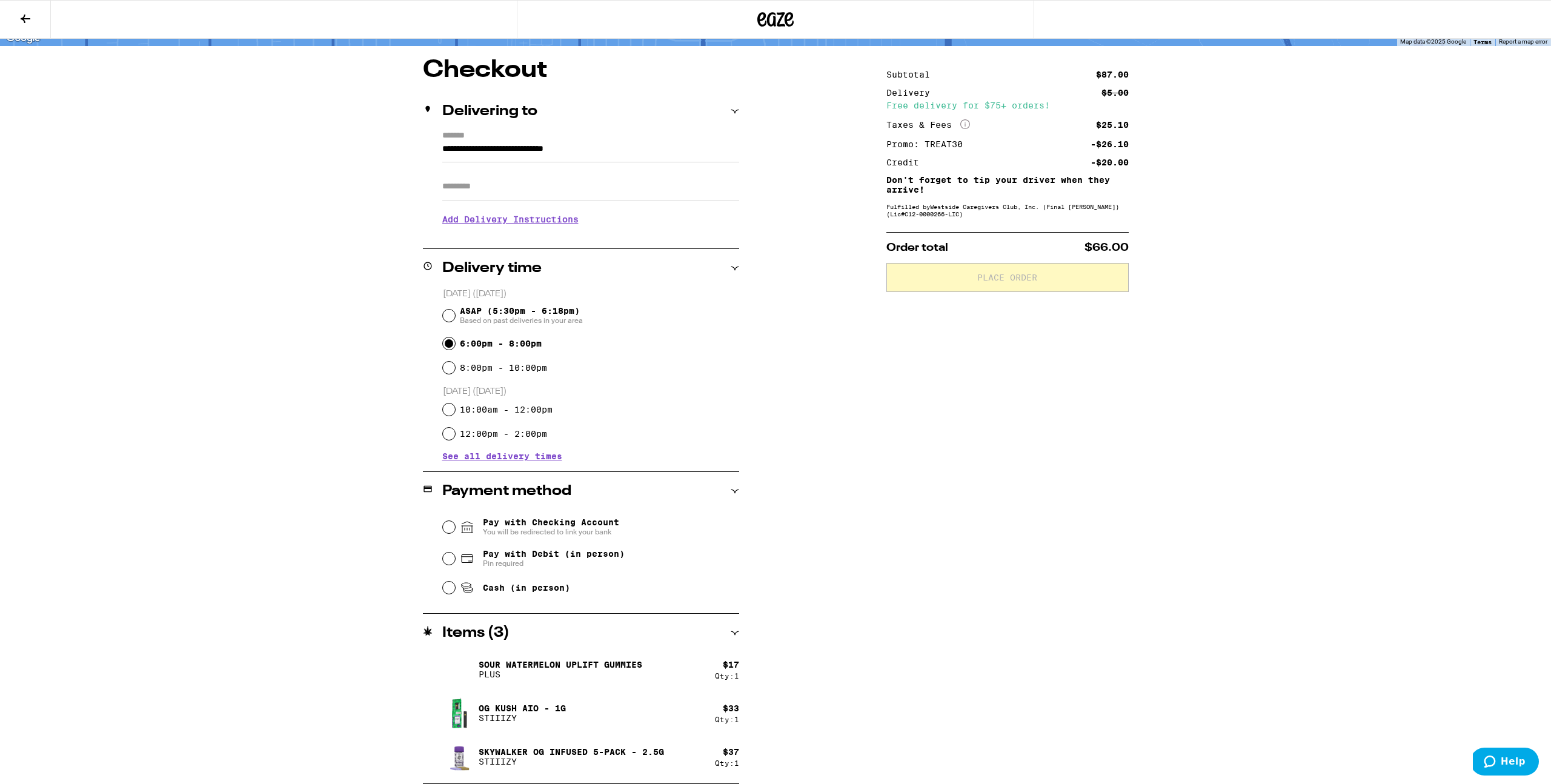
click at [487, 592] on span "Cash (in person)" at bounding box center [526, 587] width 87 height 10
click at [455, 594] on input "Cash (in person)" at bounding box center [449, 587] width 12 height 12
radio input "true"
click at [971, 286] on button "Place Order" at bounding box center [1008, 278] width 242 height 29
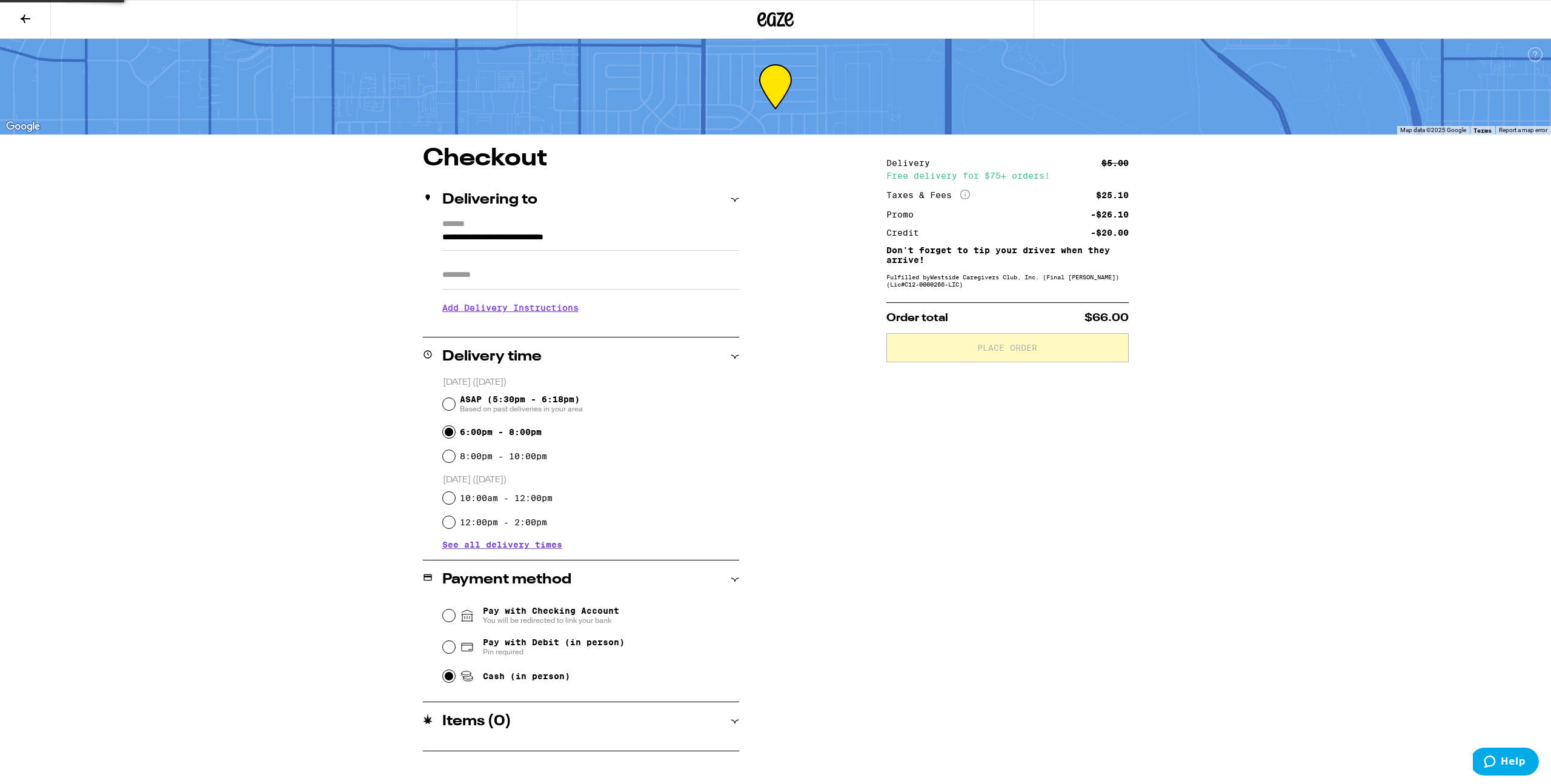
scroll to position [0, 0]
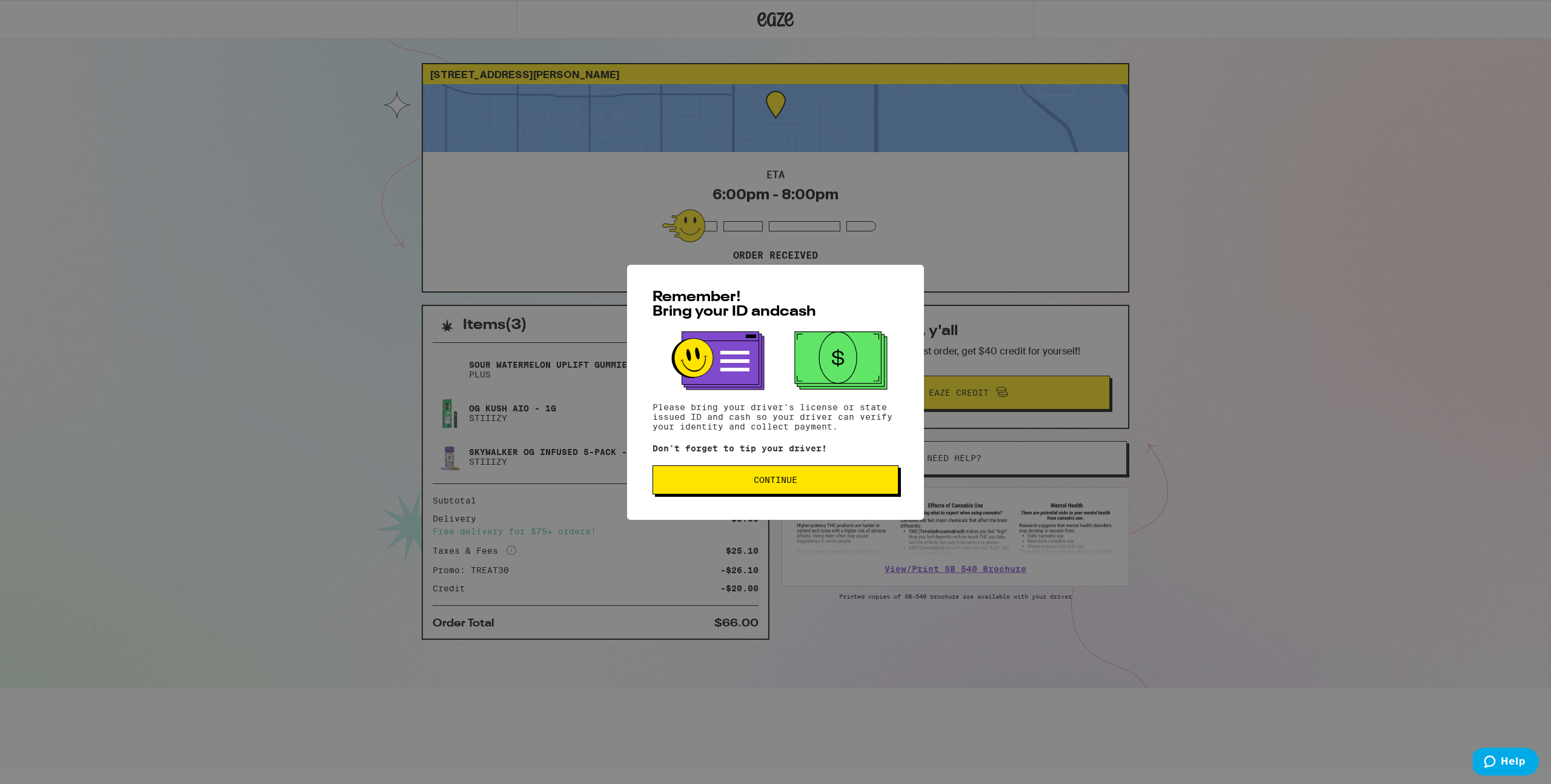
click at [871, 484] on span "Continue" at bounding box center [775, 480] width 225 height 9
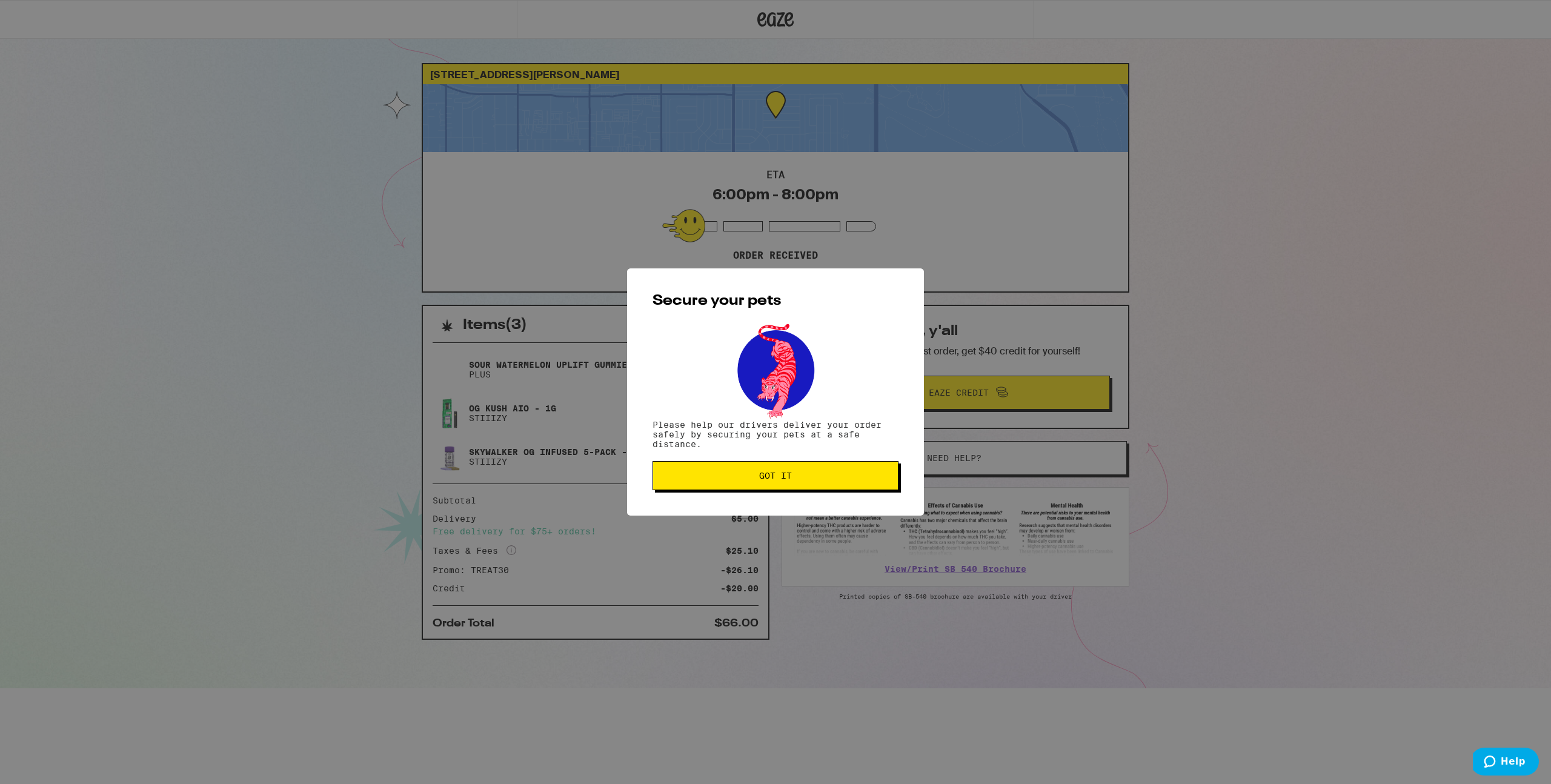
click at [866, 483] on button "Got it" at bounding box center [776, 476] width 246 height 29
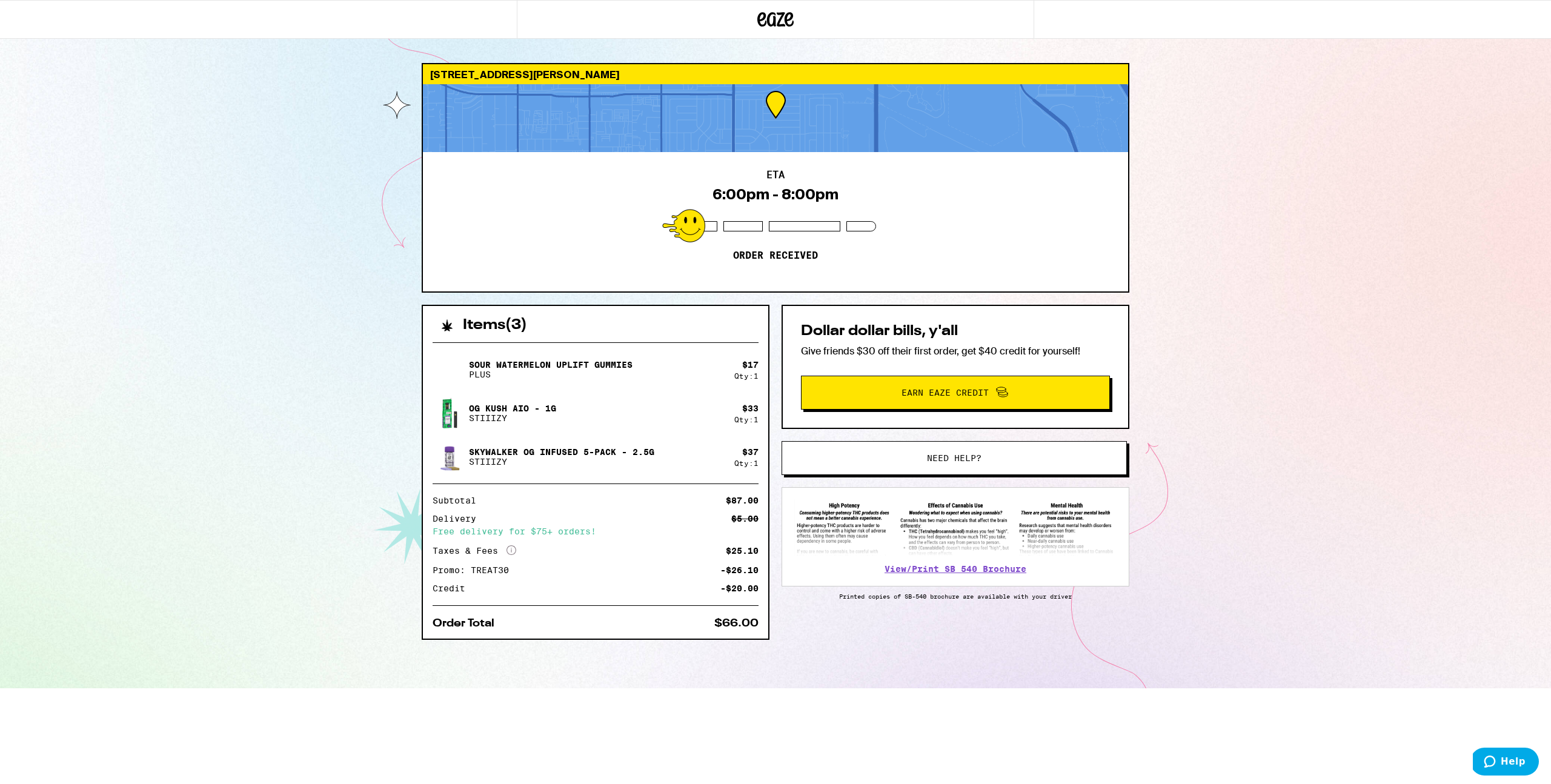
click at [1292, 406] on div "17447 Emelita St Los Angeles 91316 ETA 6:00pm - 8:00pm Order received Items ( 3…" at bounding box center [776, 344] width 1551 height 688
